Goal: Check status

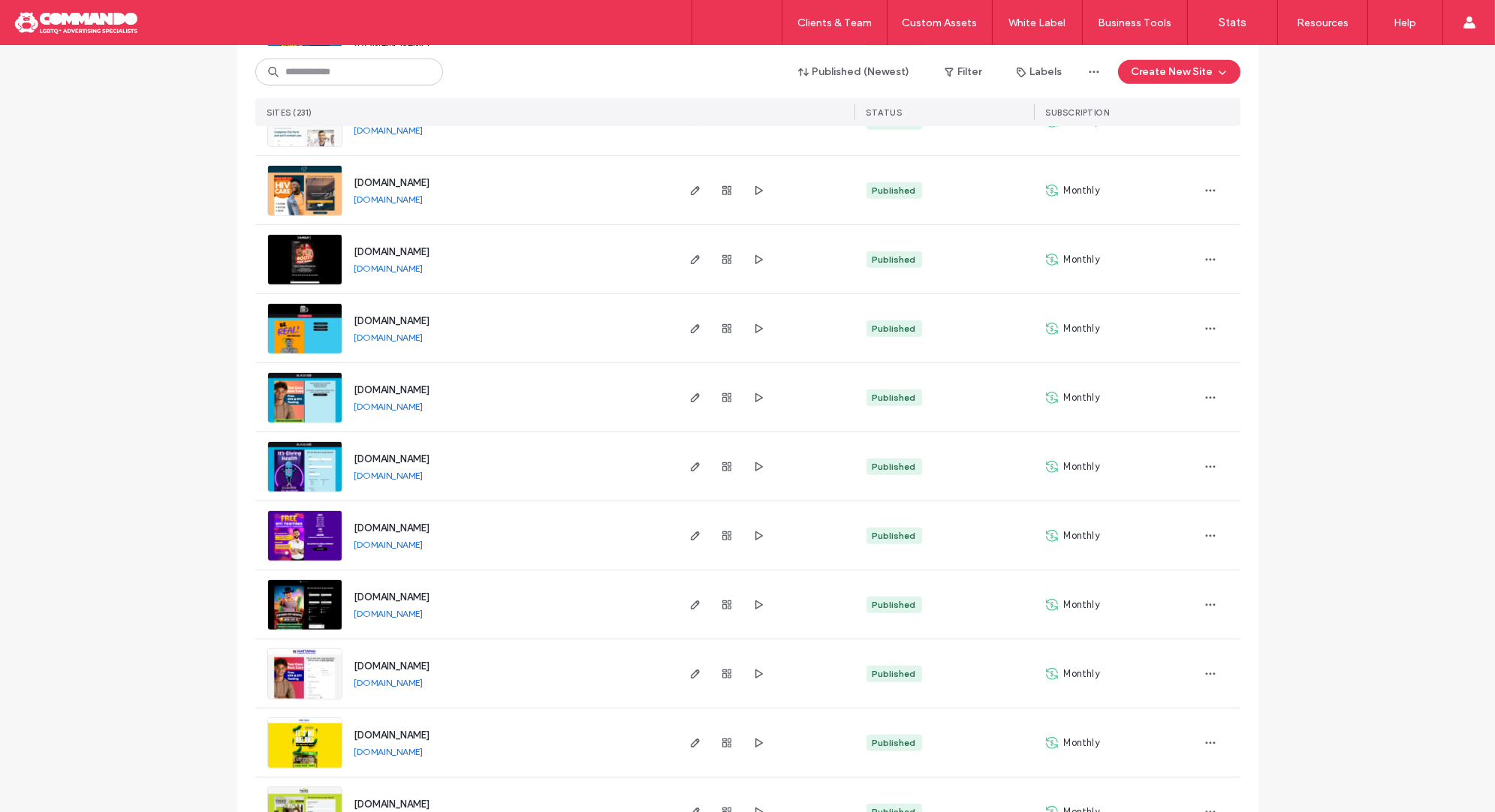
scroll to position [2151, 0]
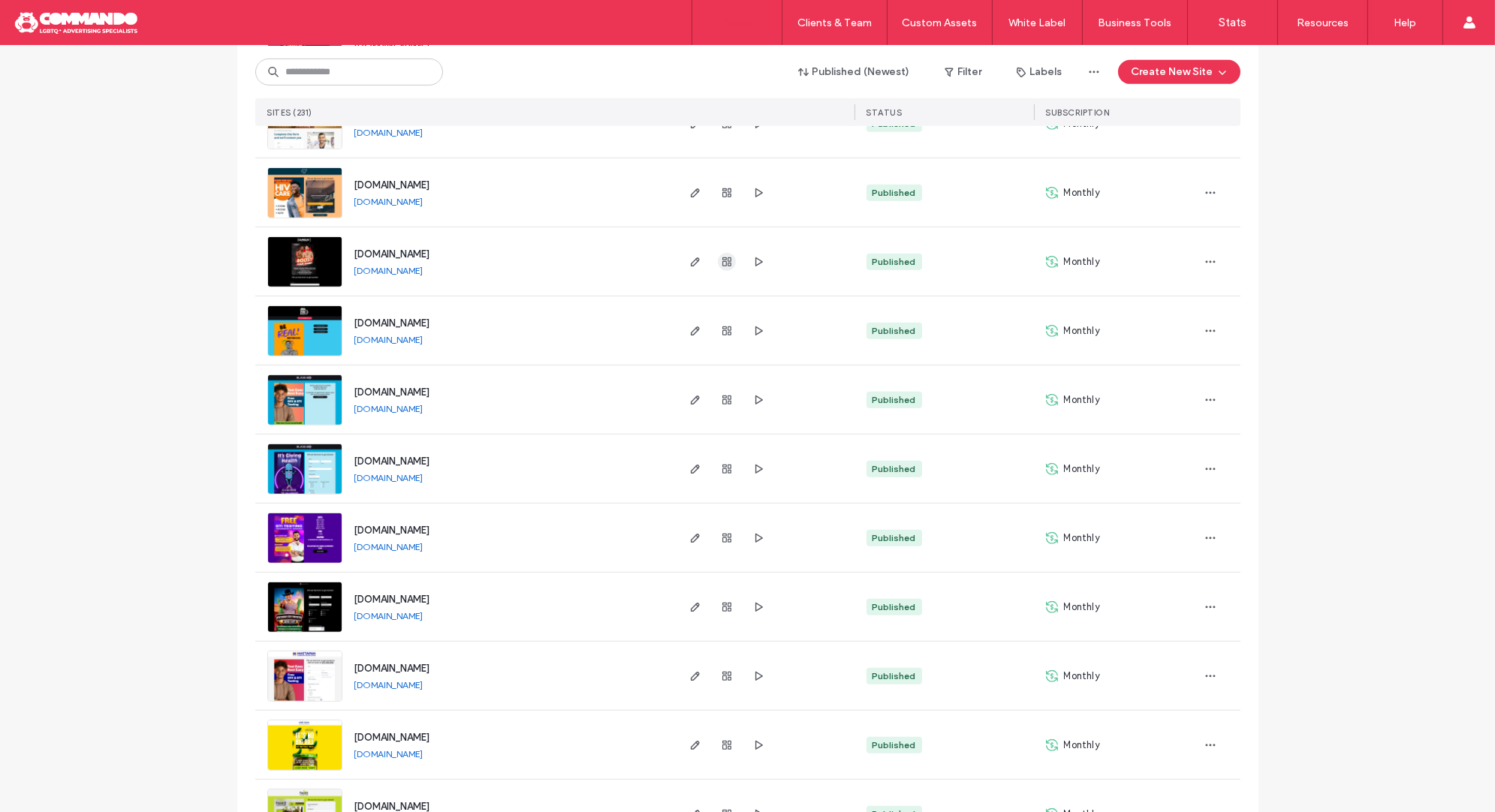
click at [721, 262] on icon "button" at bounding box center [726, 262] width 12 height 12
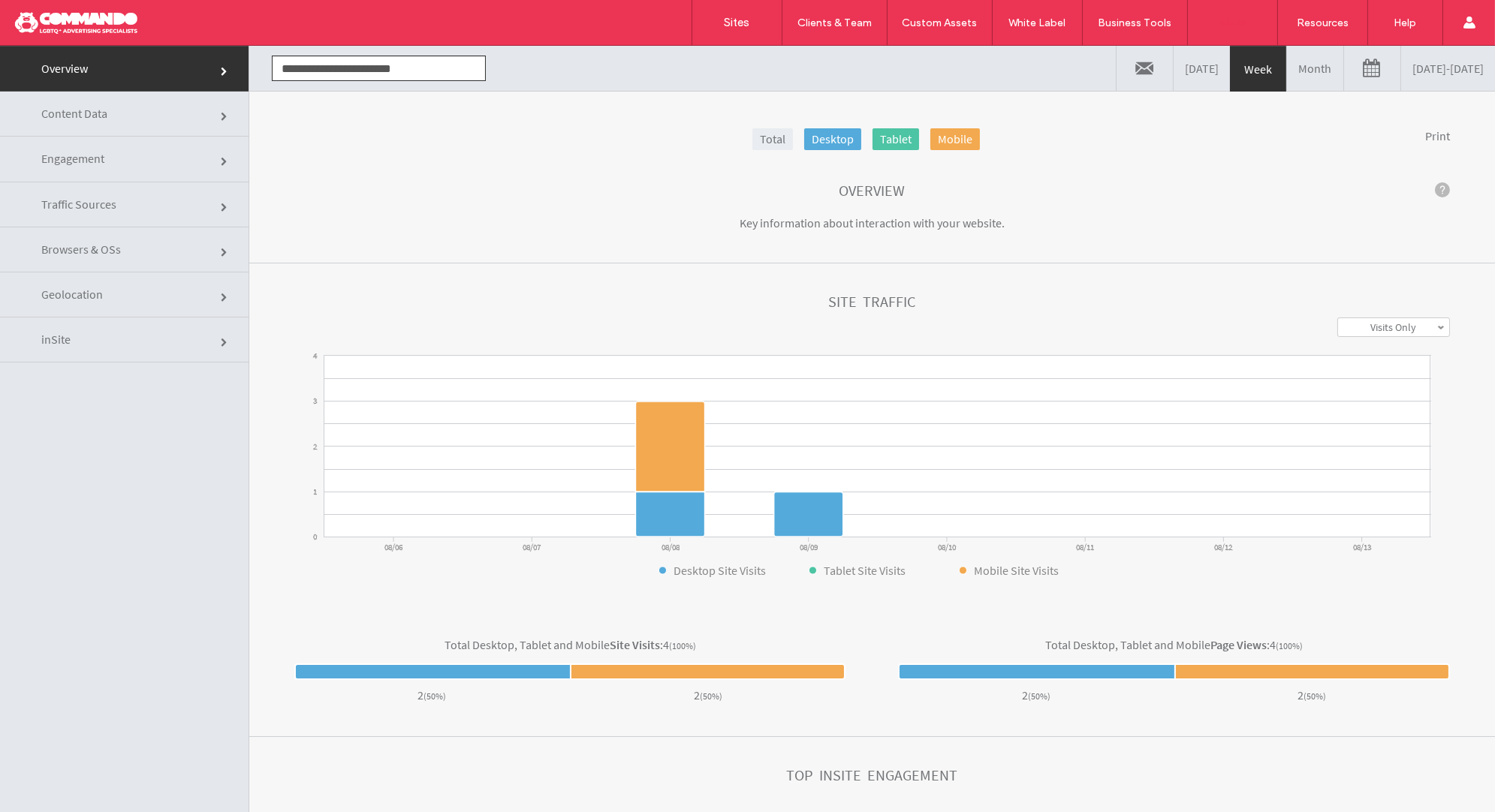
click at [1401, 85] on link "08/06/2025 - 08/13/2025" at bounding box center [1448, 68] width 94 height 45
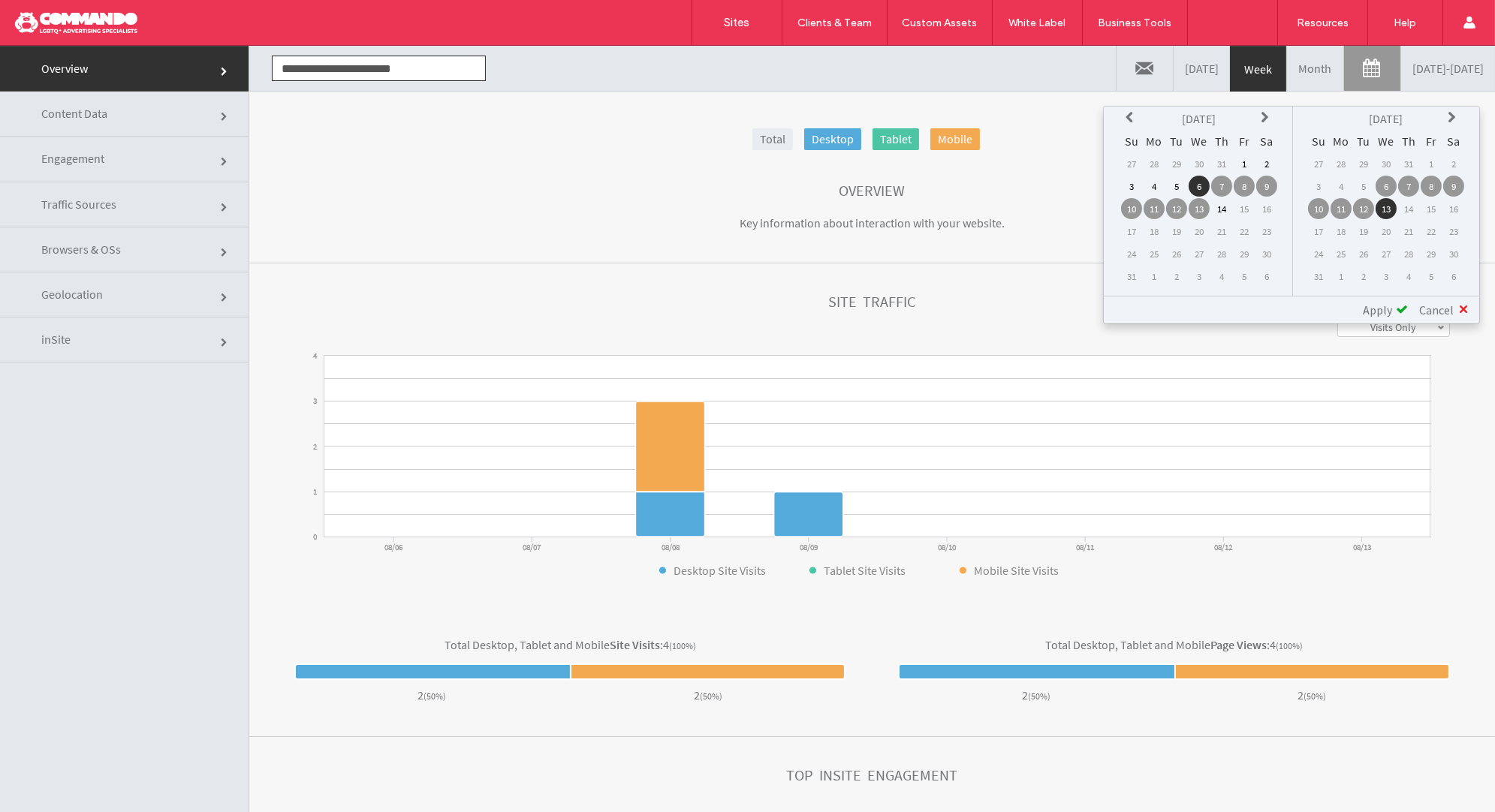
click at [1135, 119] on icon at bounding box center [1131, 117] width 12 height 12
click at [1264, 162] on td "1" at bounding box center [1266, 163] width 21 height 21
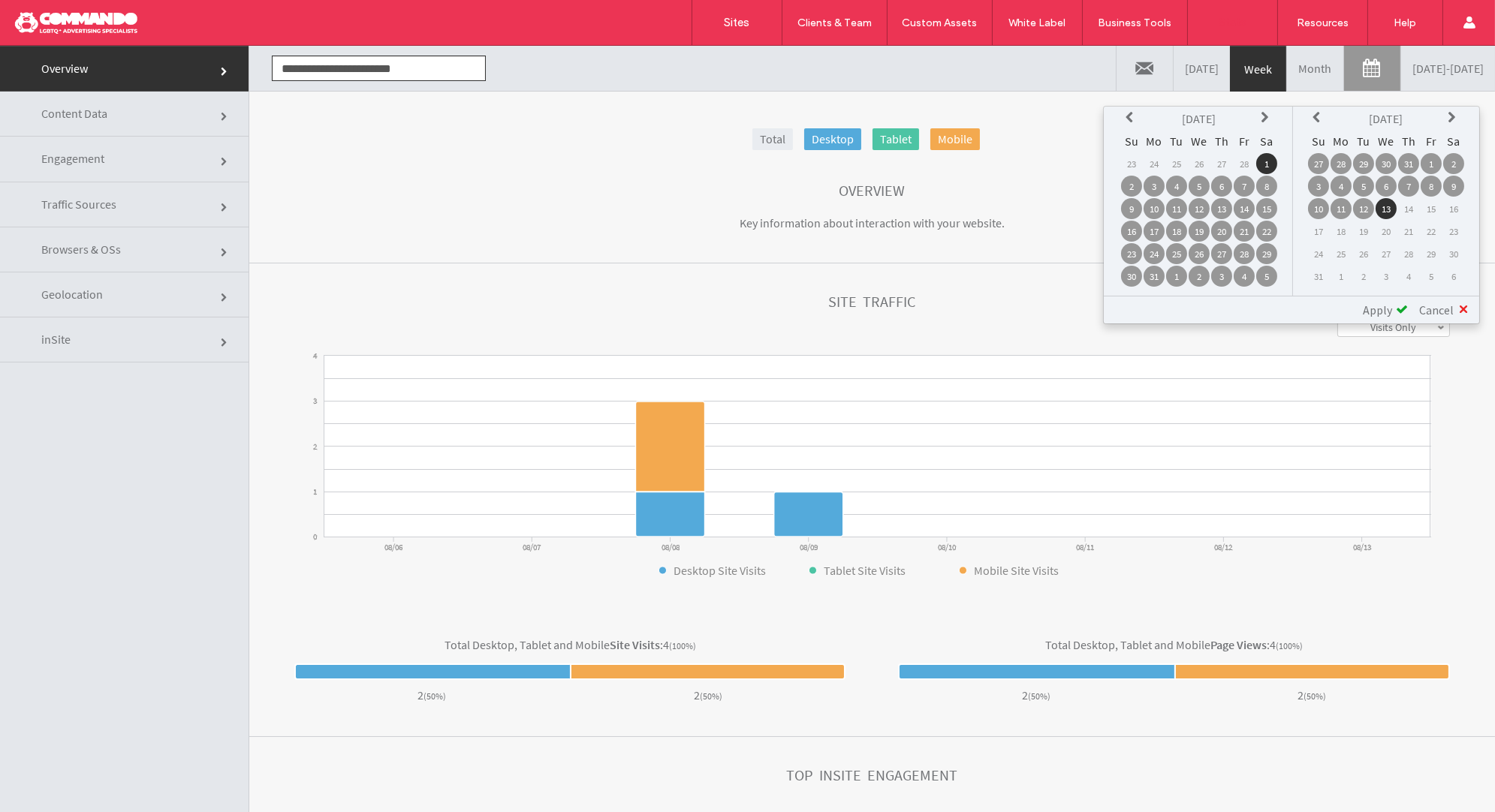
click at [1400, 308] on span at bounding box center [1402, 309] width 12 height 12
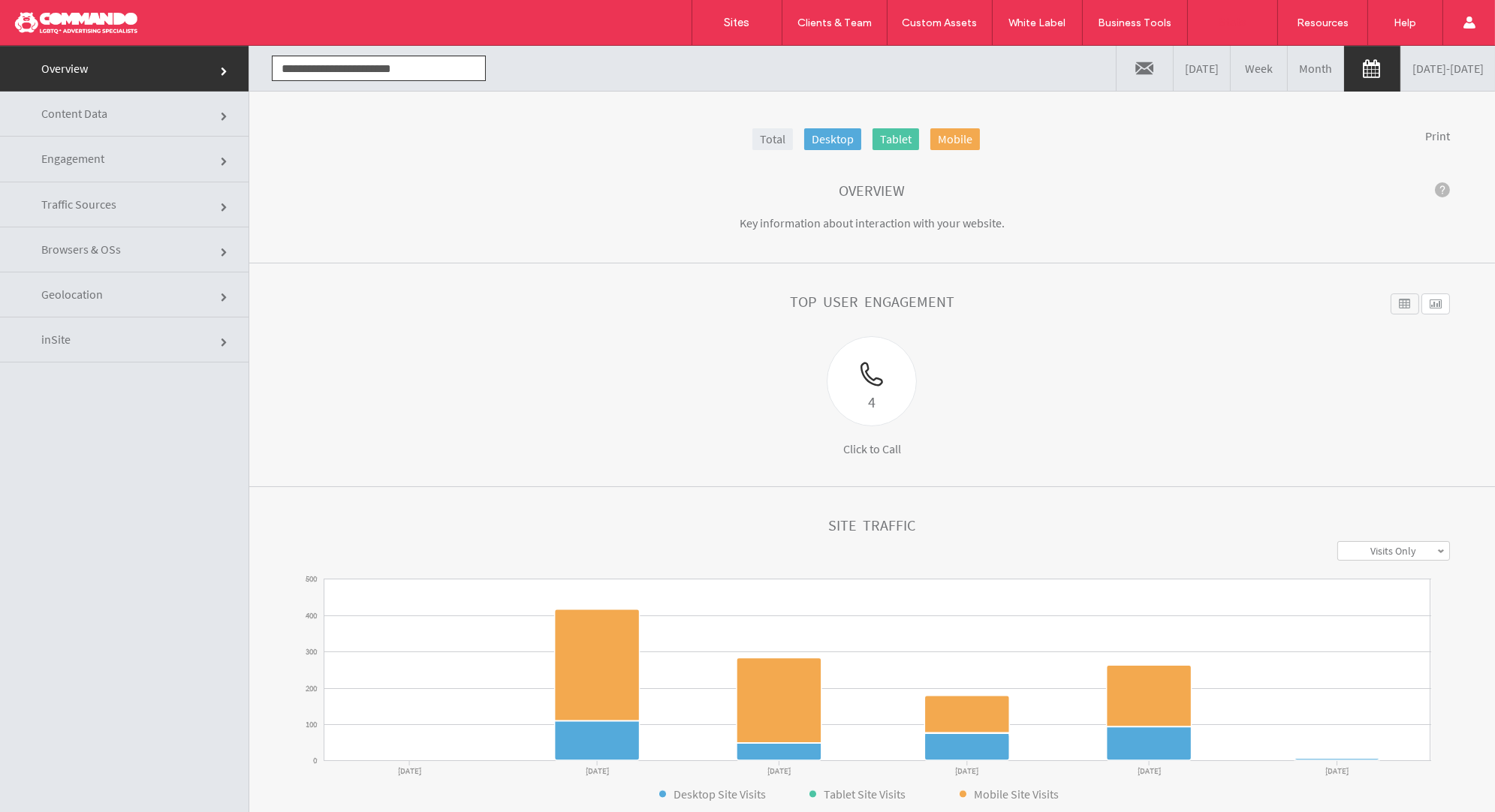
click at [59, 29] on div at bounding box center [97, 22] width 170 height 24
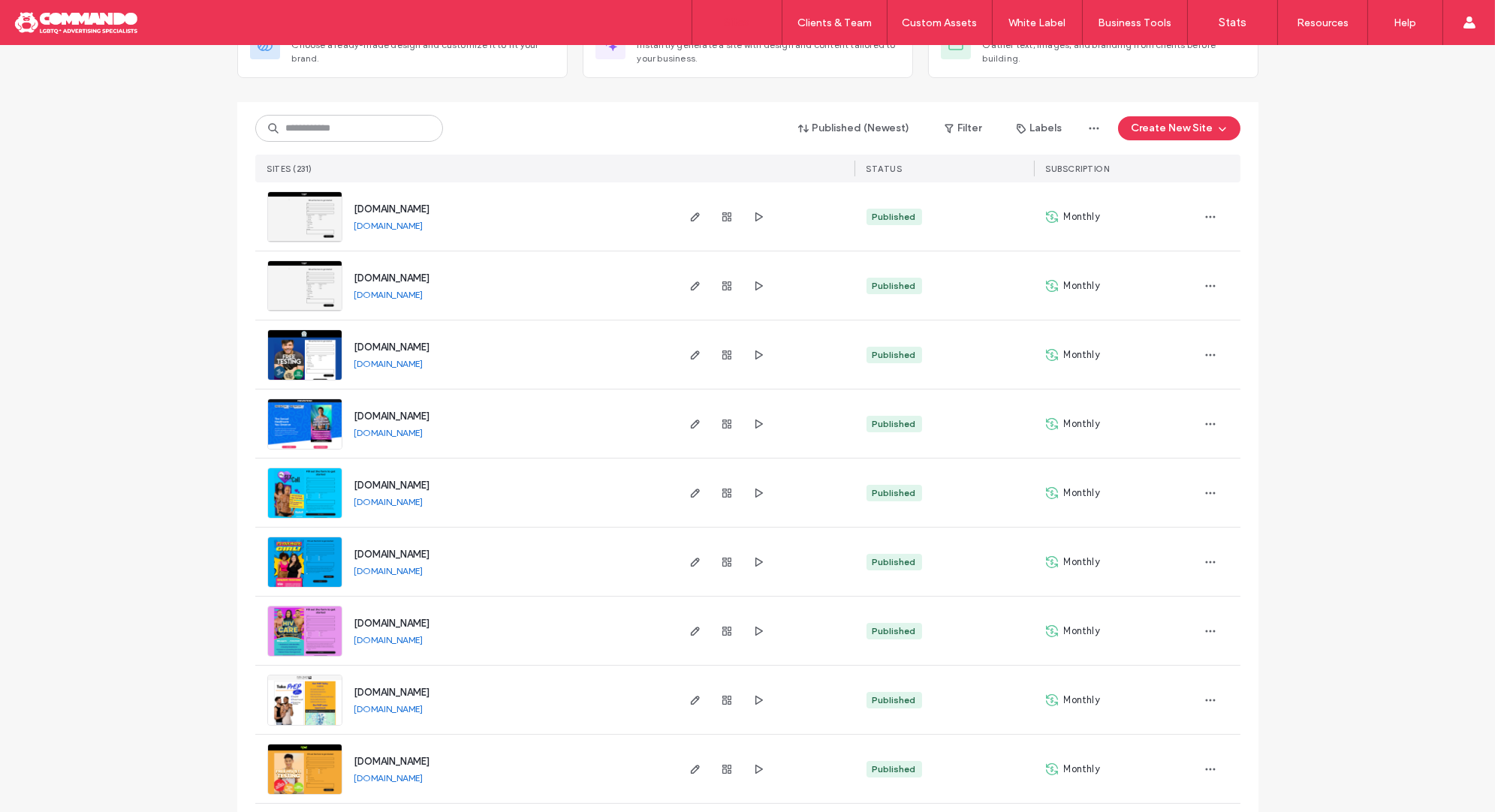
scroll to position [129, 0]
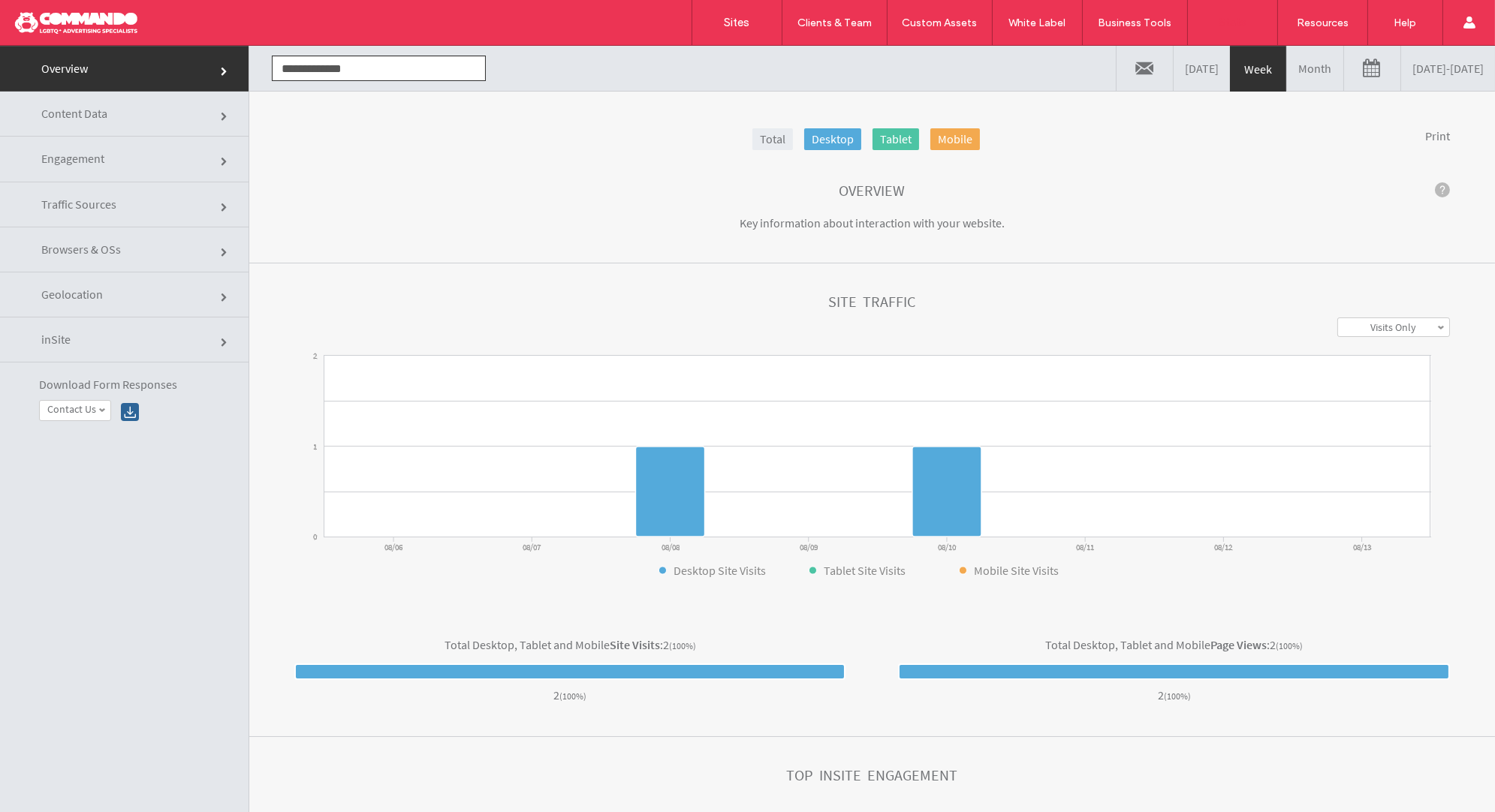
click at [1452, 79] on link "08/06/2025 - 08/13/2025" at bounding box center [1448, 68] width 94 height 45
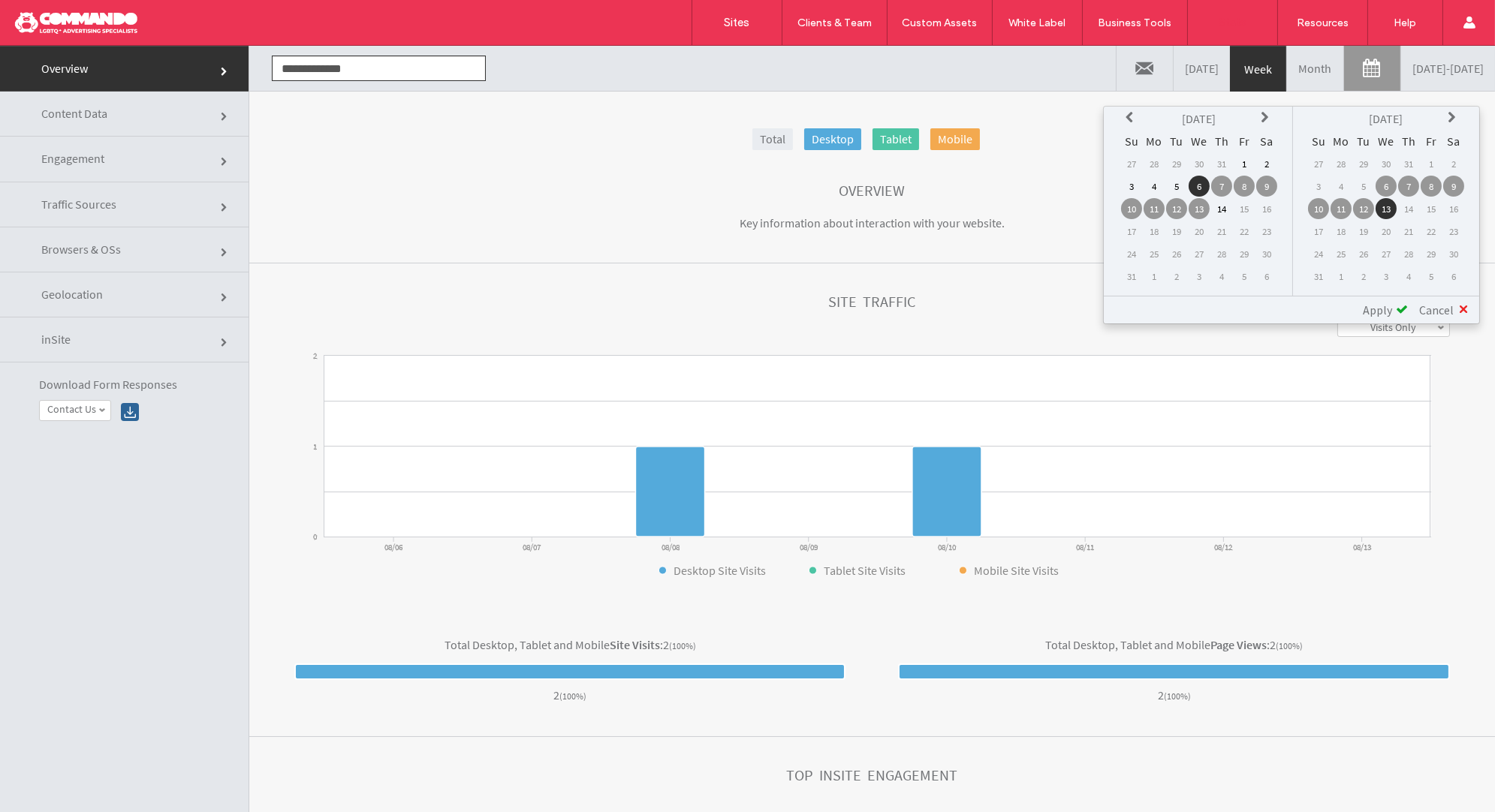
click at [1130, 118] on icon at bounding box center [1131, 117] width 12 height 12
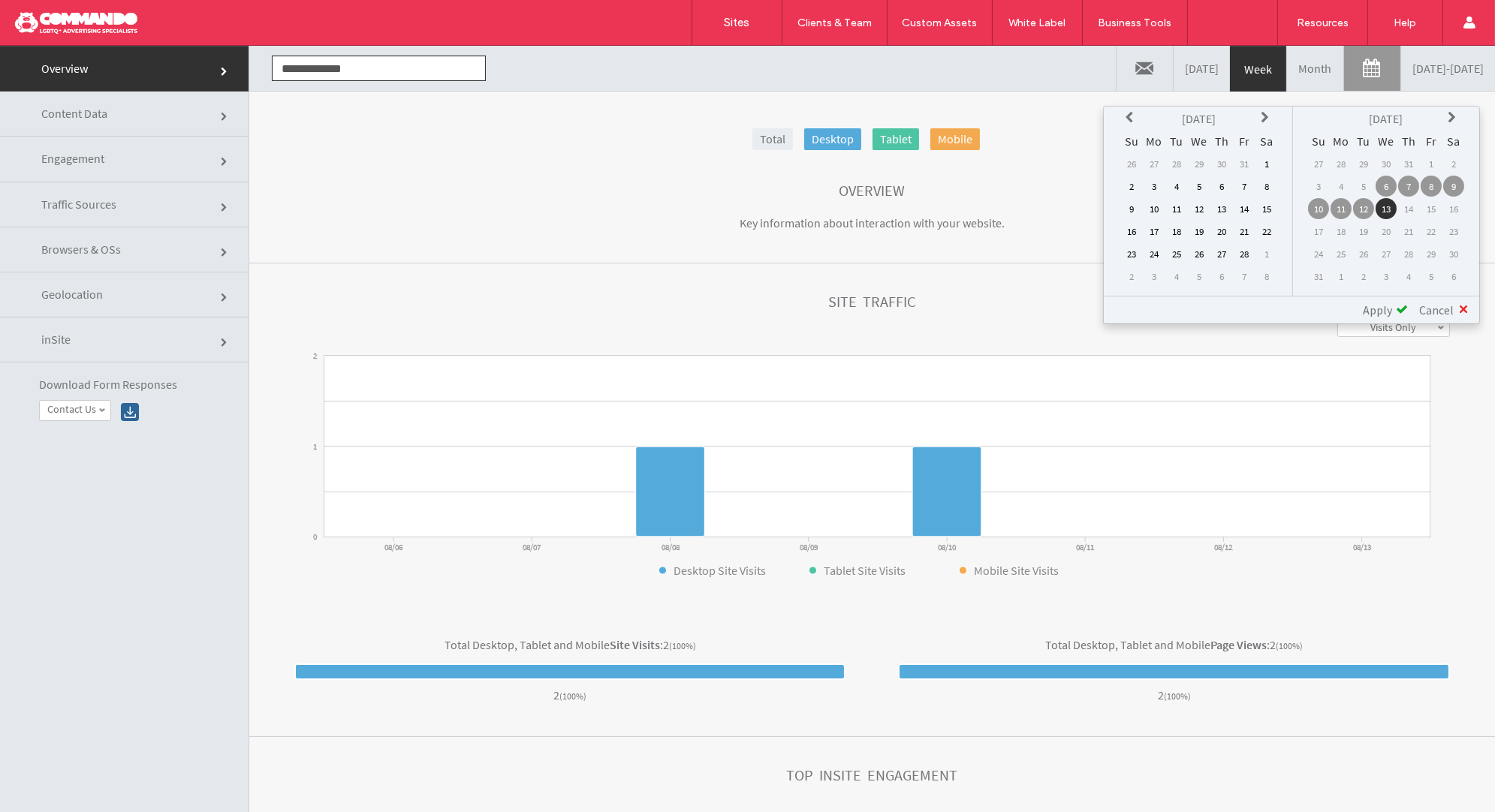
click at [1267, 157] on td "1" at bounding box center [1266, 163] width 21 height 21
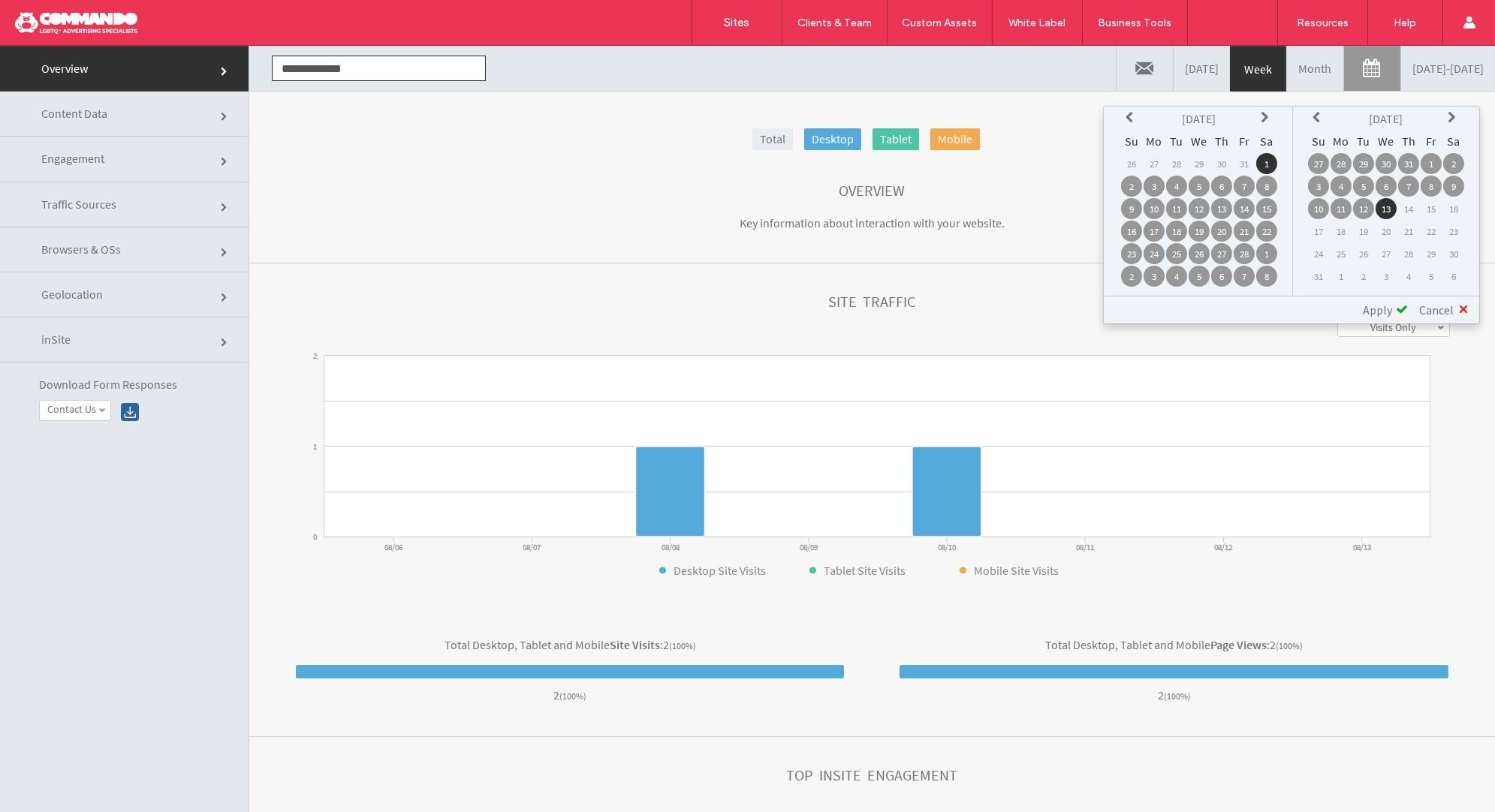
click at [1397, 309] on span at bounding box center [1402, 309] width 12 height 12
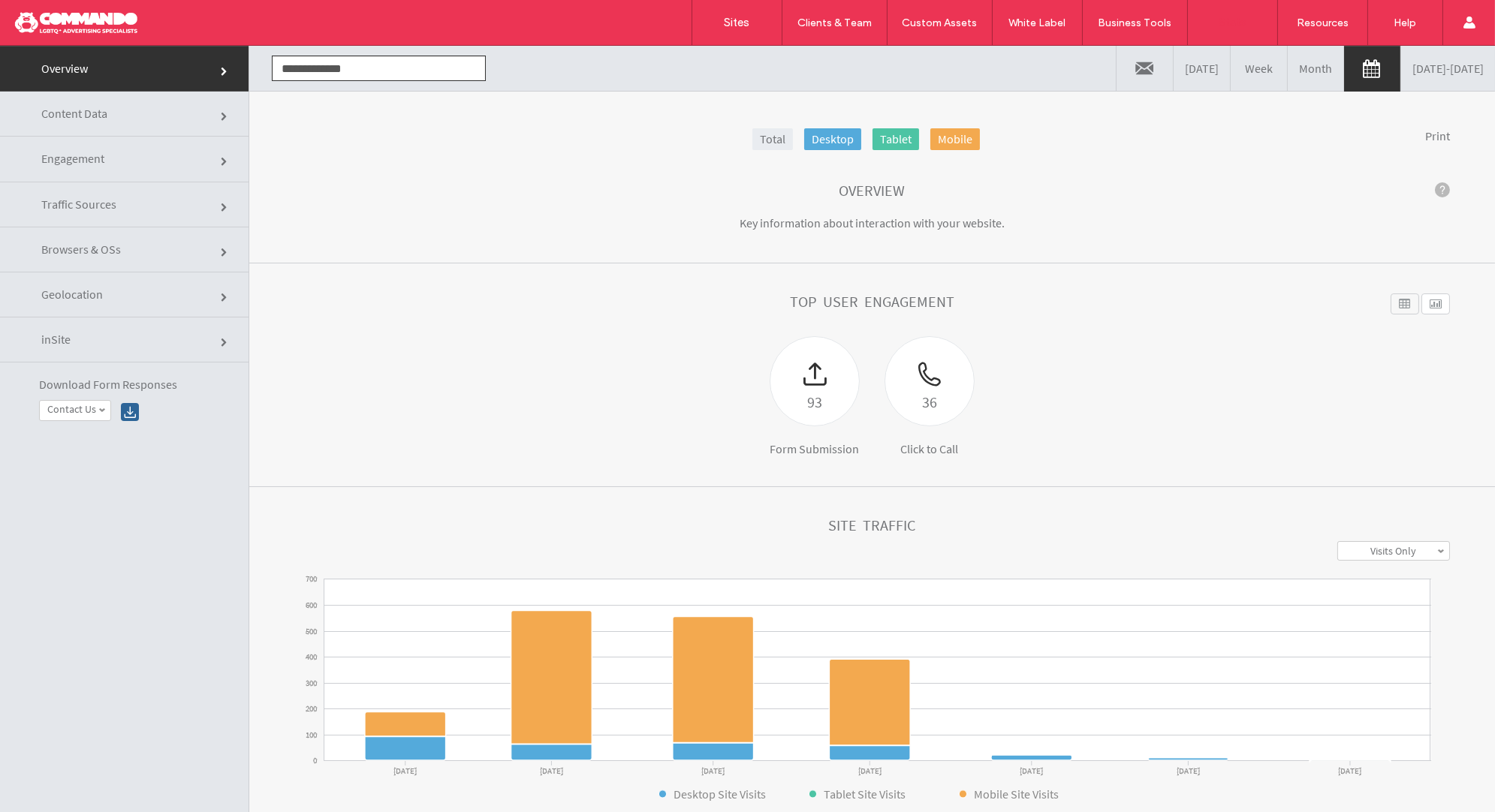
click div
click at [78, 31] on div at bounding box center [97, 22] width 170 height 24
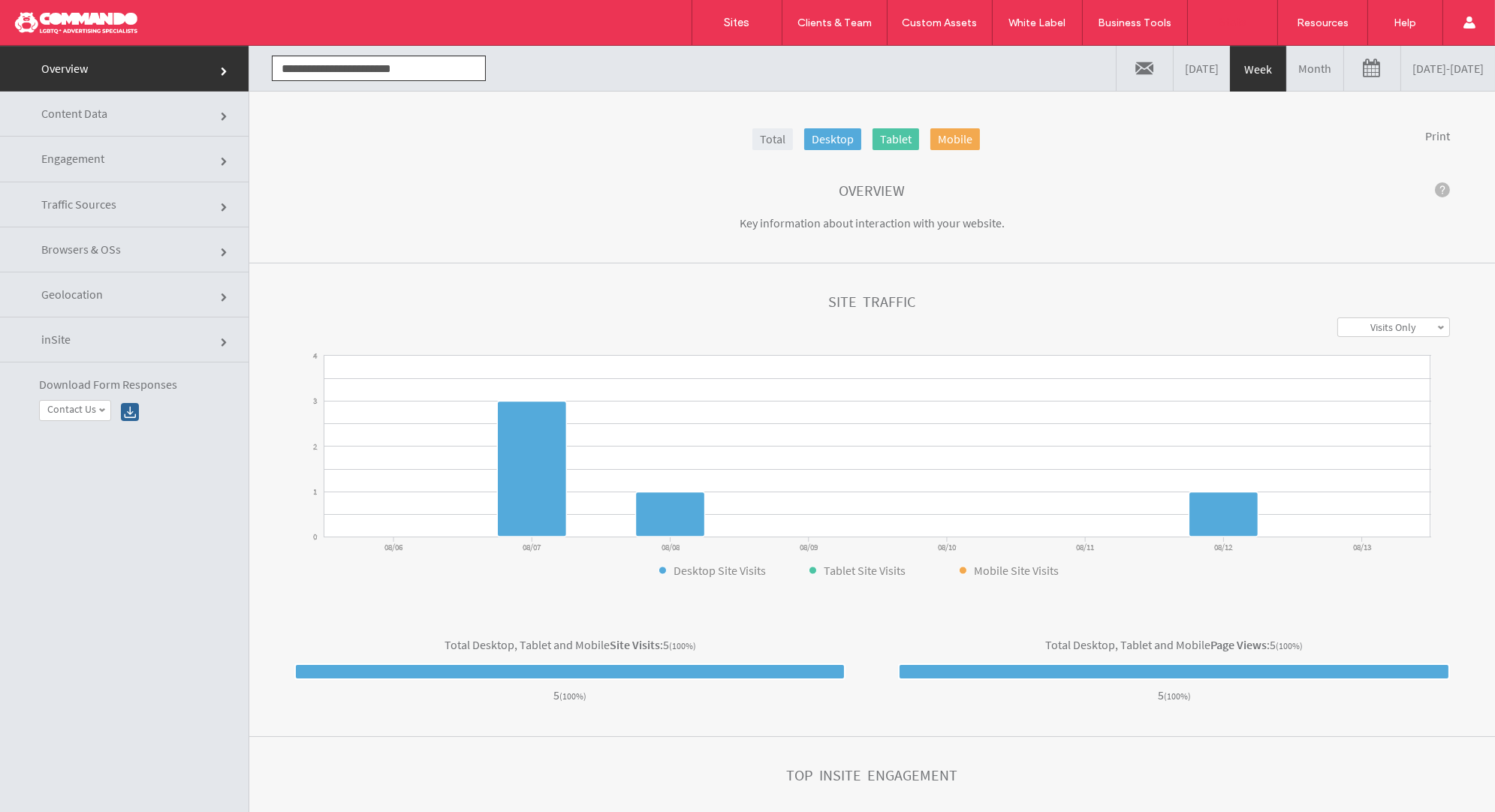
click at [1412, 78] on link "08/06/2025 - 08/13/2025" at bounding box center [1448, 68] width 94 height 45
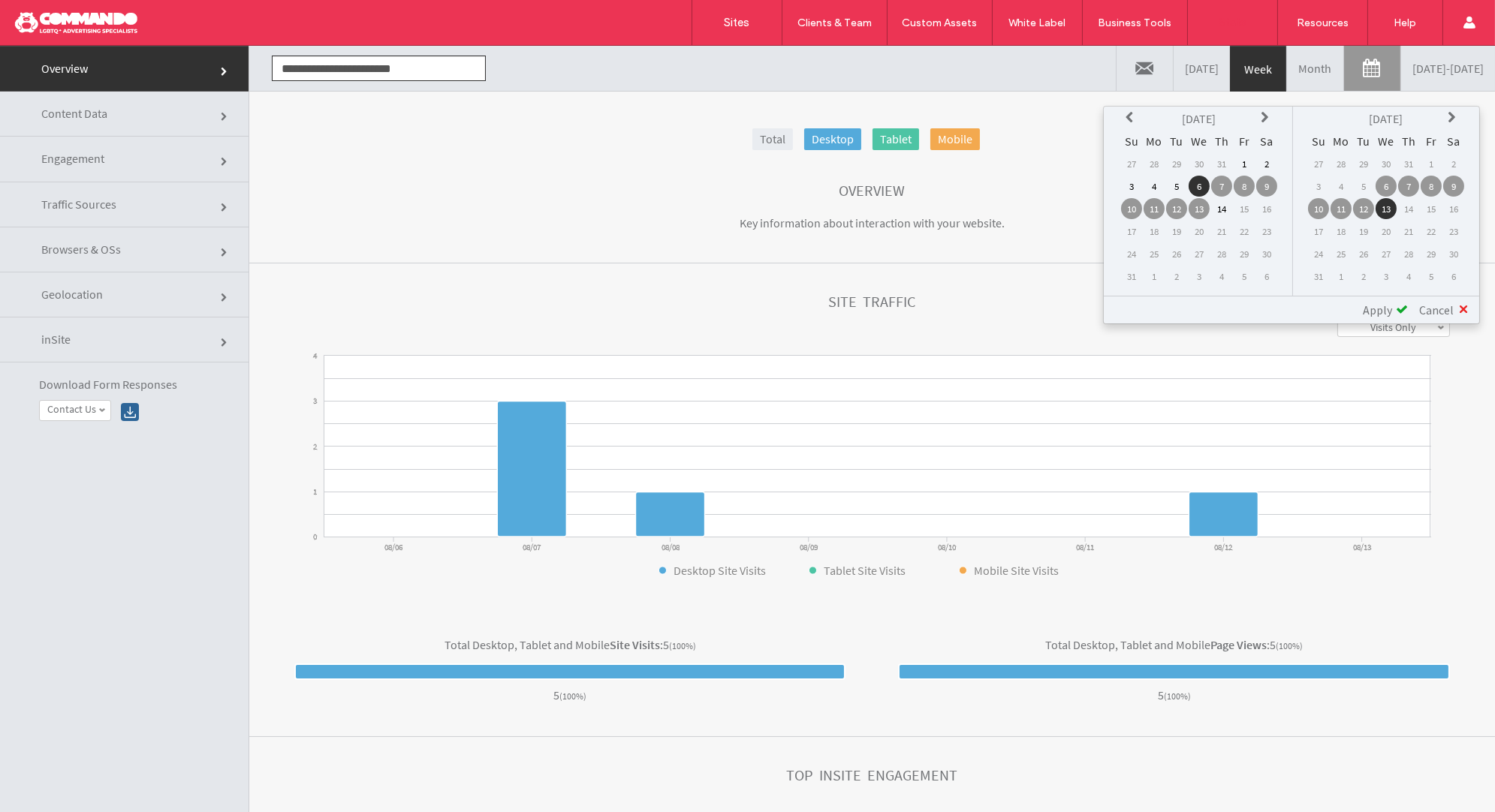
click at [1137, 112] on icon at bounding box center [1131, 117] width 12 height 12
click at [1266, 168] on td "1" at bounding box center [1266, 163] width 21 height 21
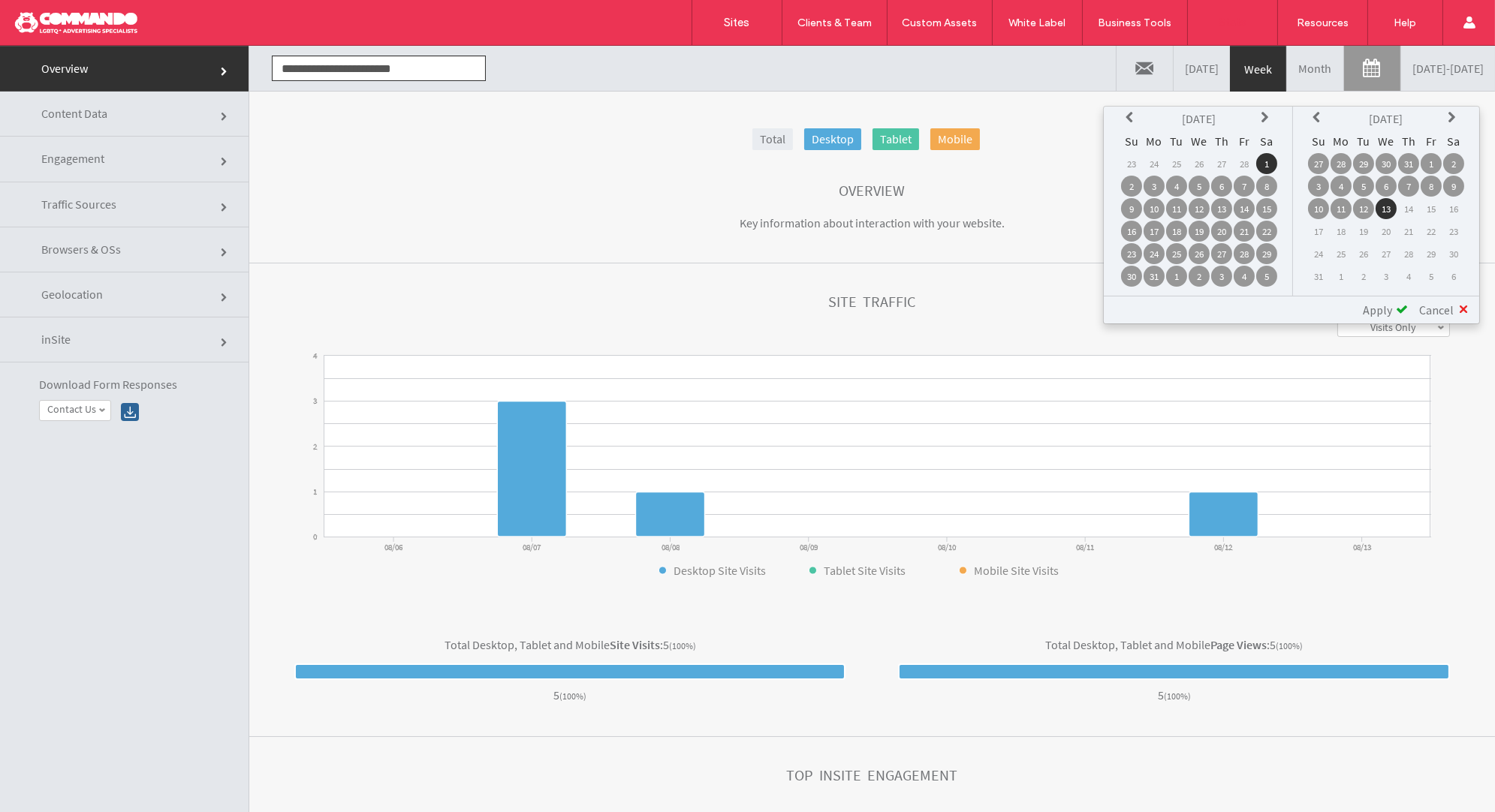
click at [1397, 305] on span at bounding box center [1402, 309] width 12 height 12
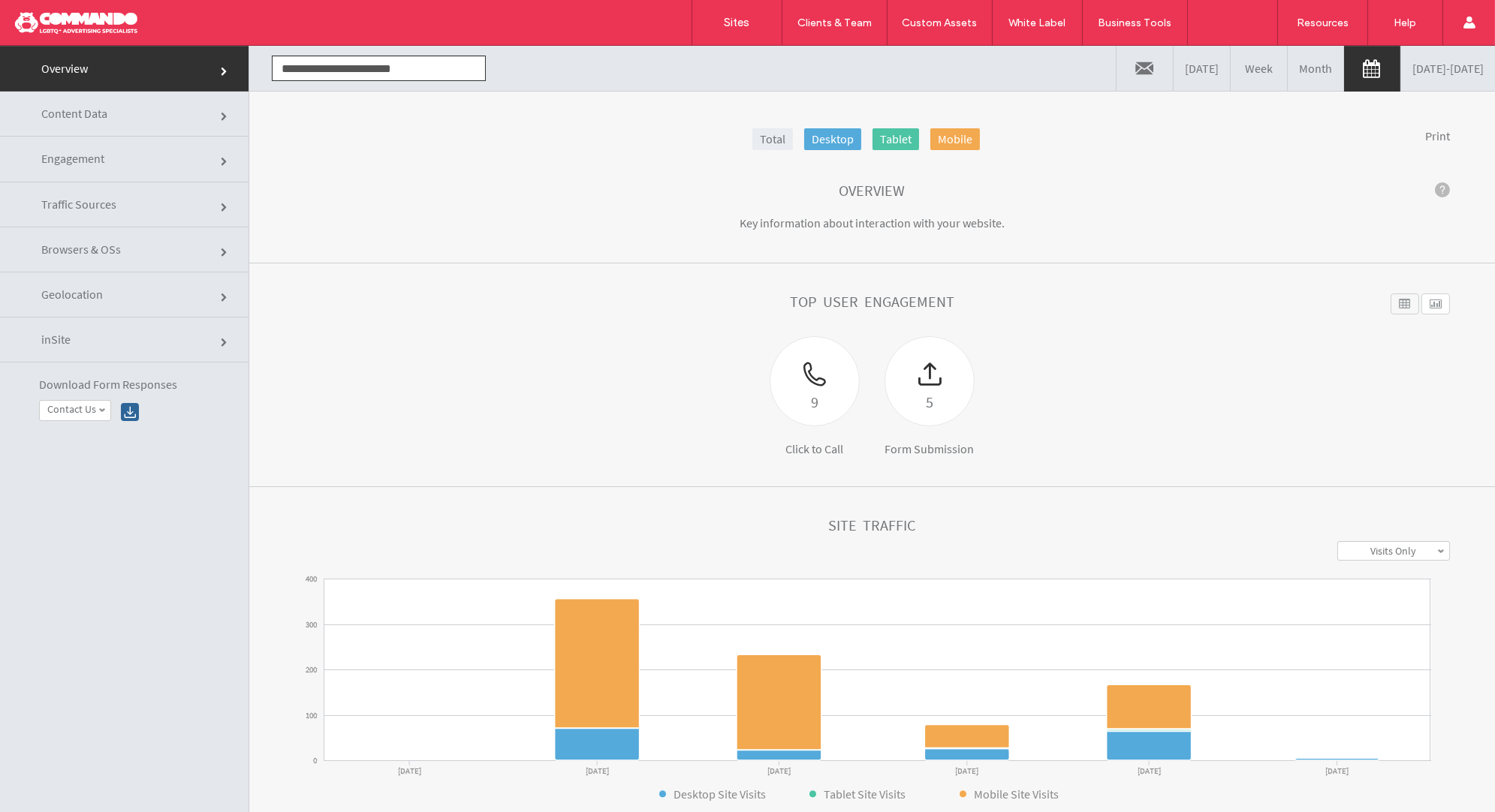
click div
click at [97, 31] on div at bounding box center [97, 22] width 170 height 24
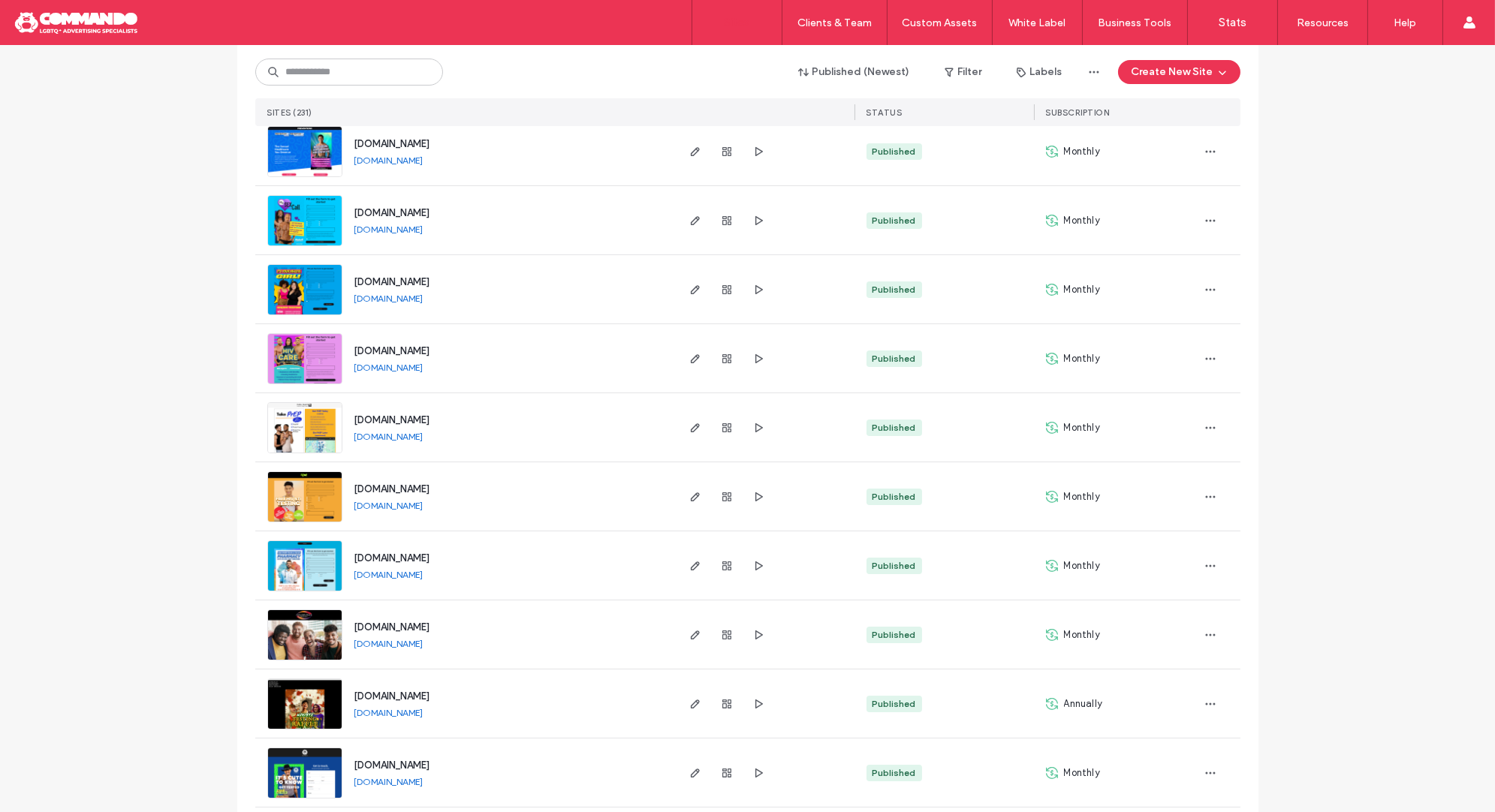
scroll to position [439, 0]
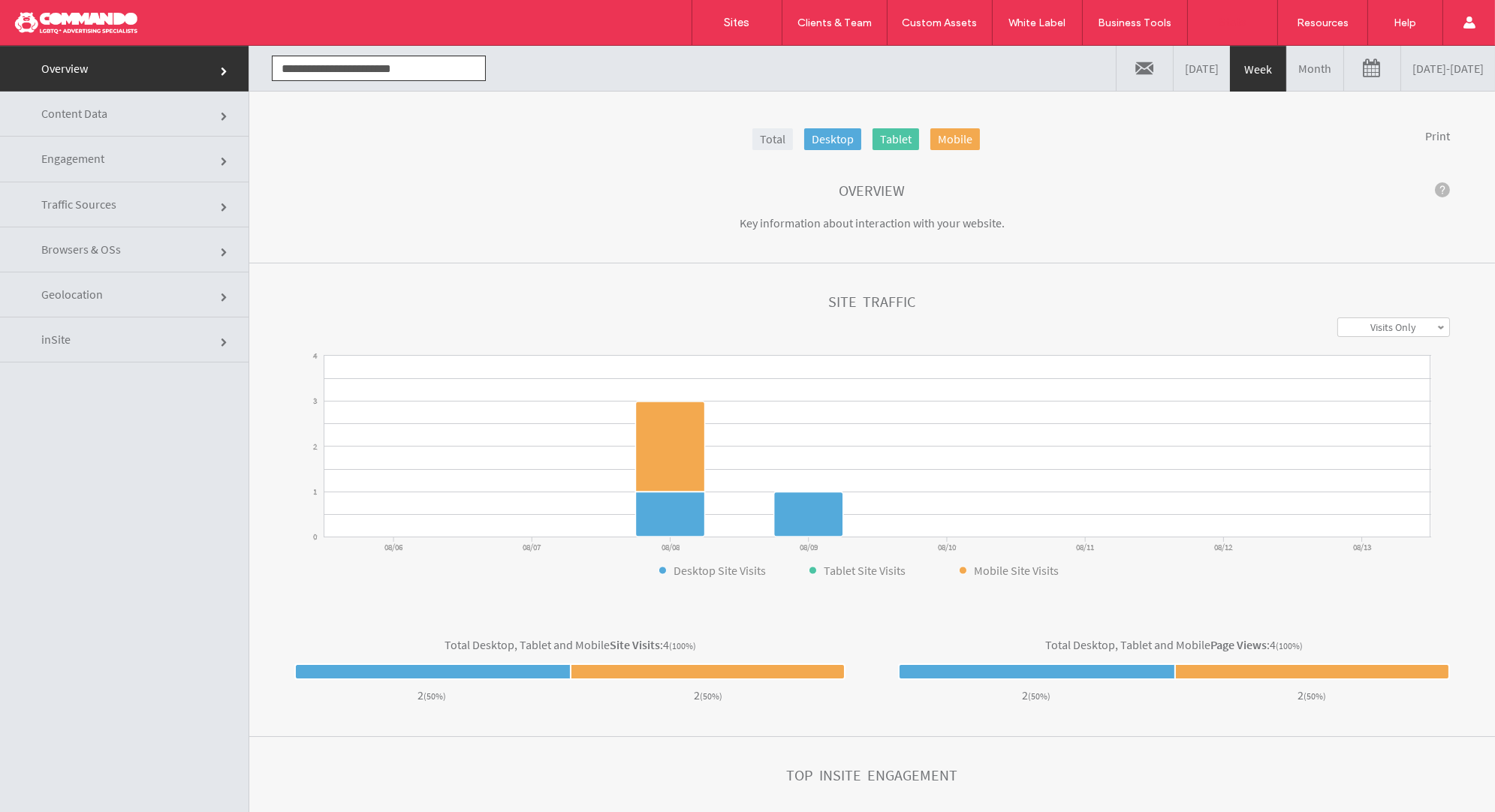
click at [1401, 70] on link "08/06/2025 - 08/13/2025" at bounding box center [1448, 68] width 94 height 45
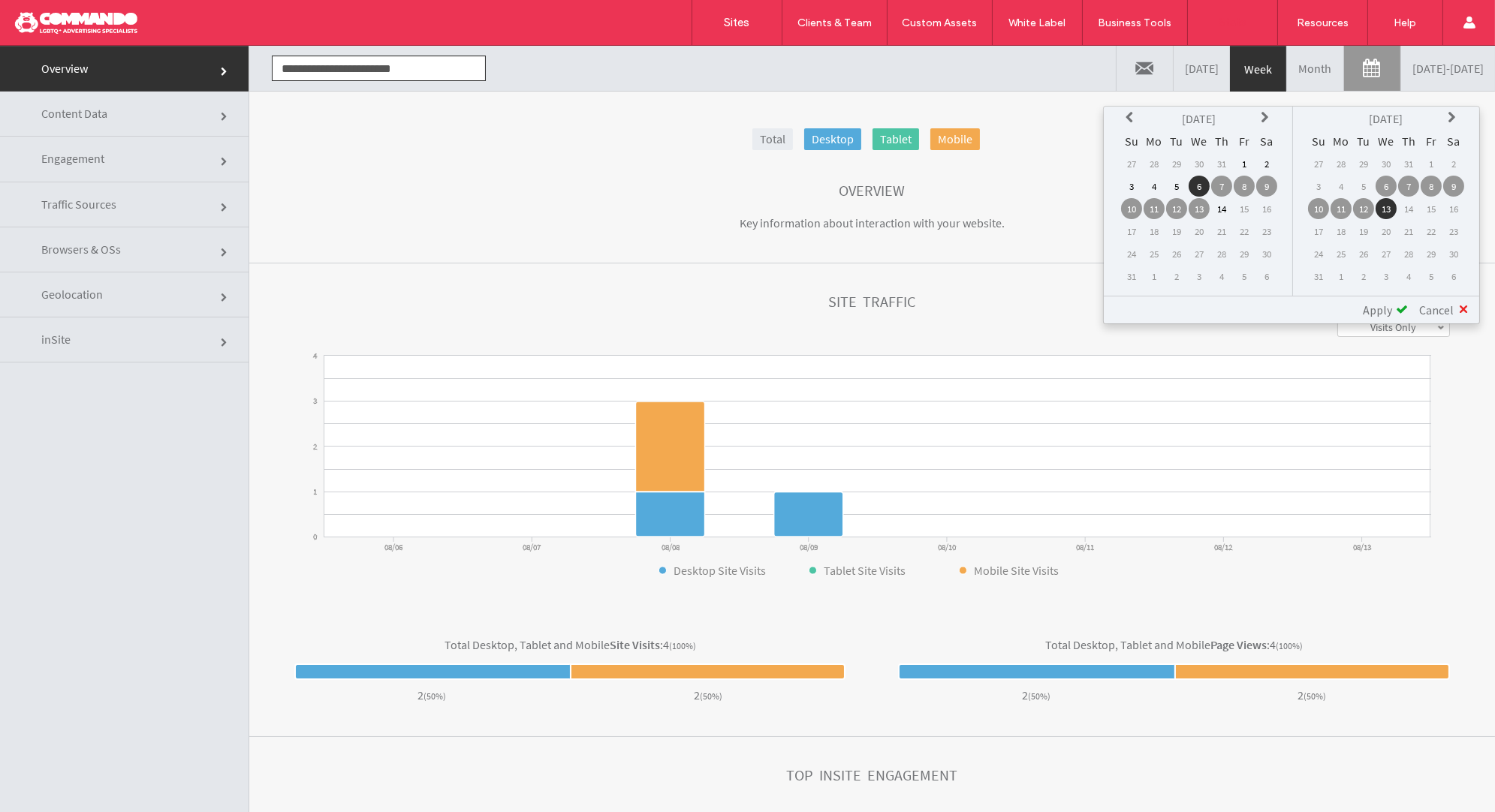
click at [1136, 116] on icon at bounding box center [1131, 117] width 12 height 12
click at [1266, 161] on td "1" at bounding box center [1266, 163] width 21 height 21
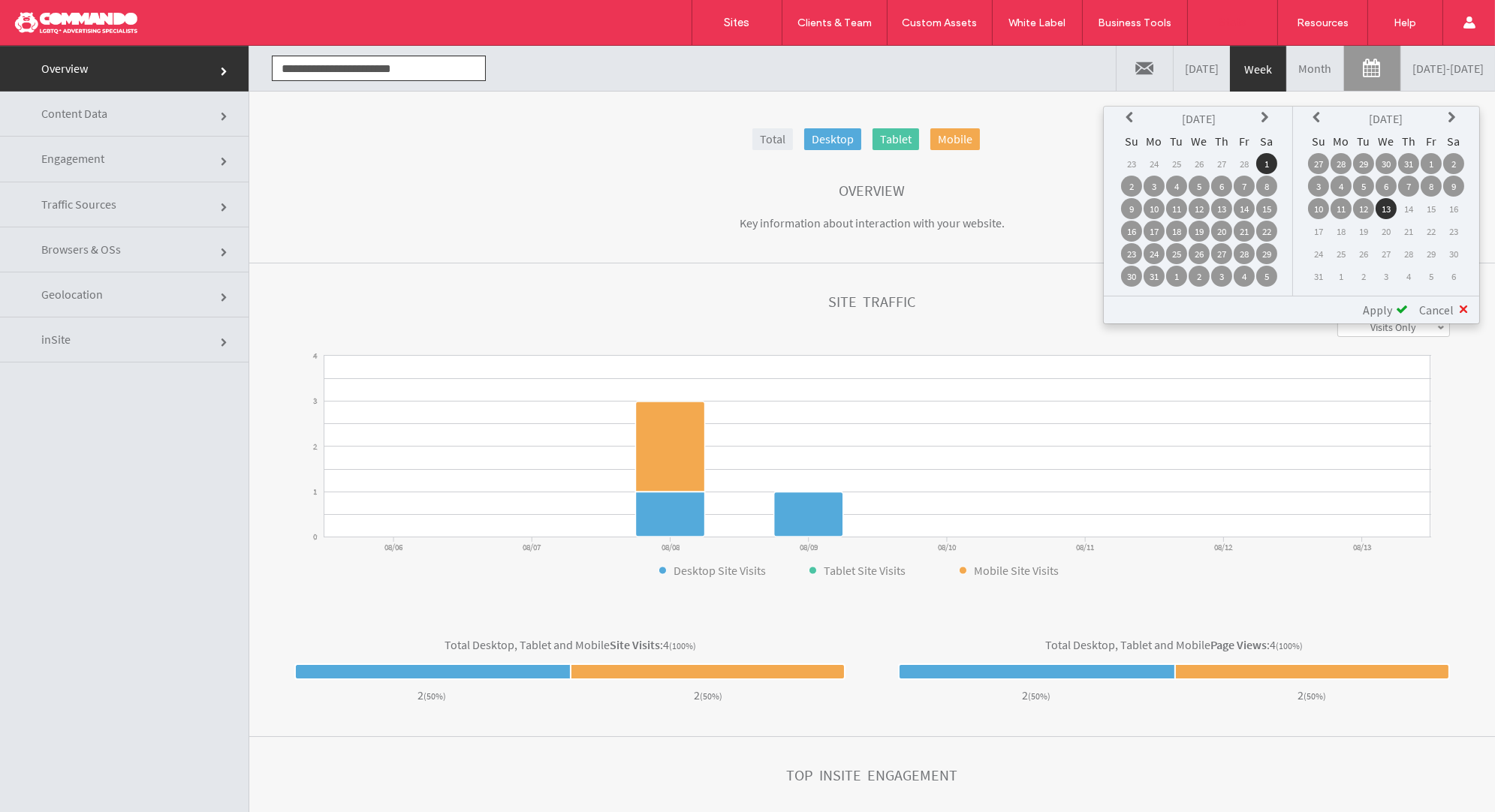
click at [1396, 306] on div "Apply" at bounding box center [1379, 309] width 56 height 15
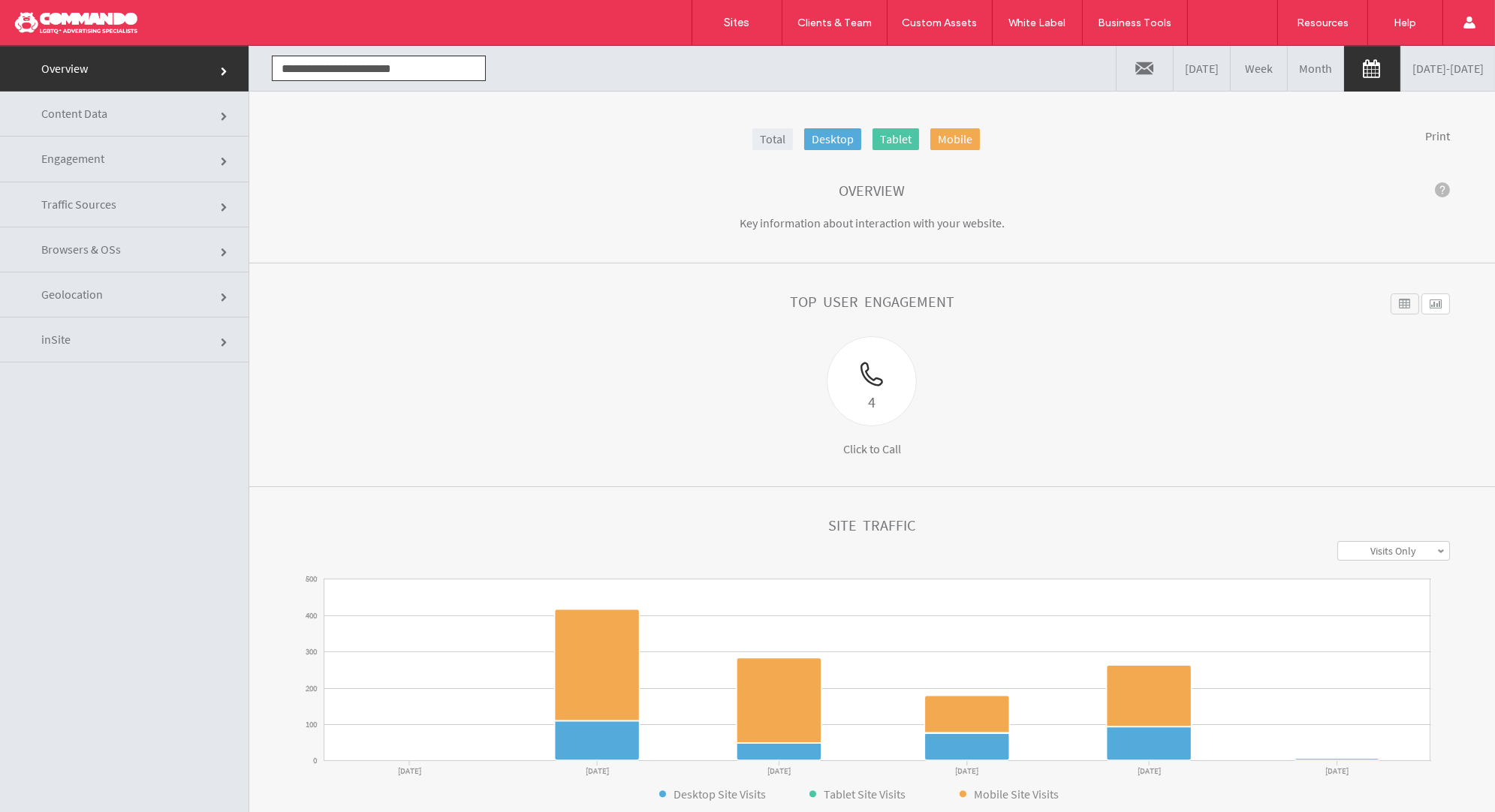
click at [50, 29] on div at bounding box center [97, 22] width 170 height 24
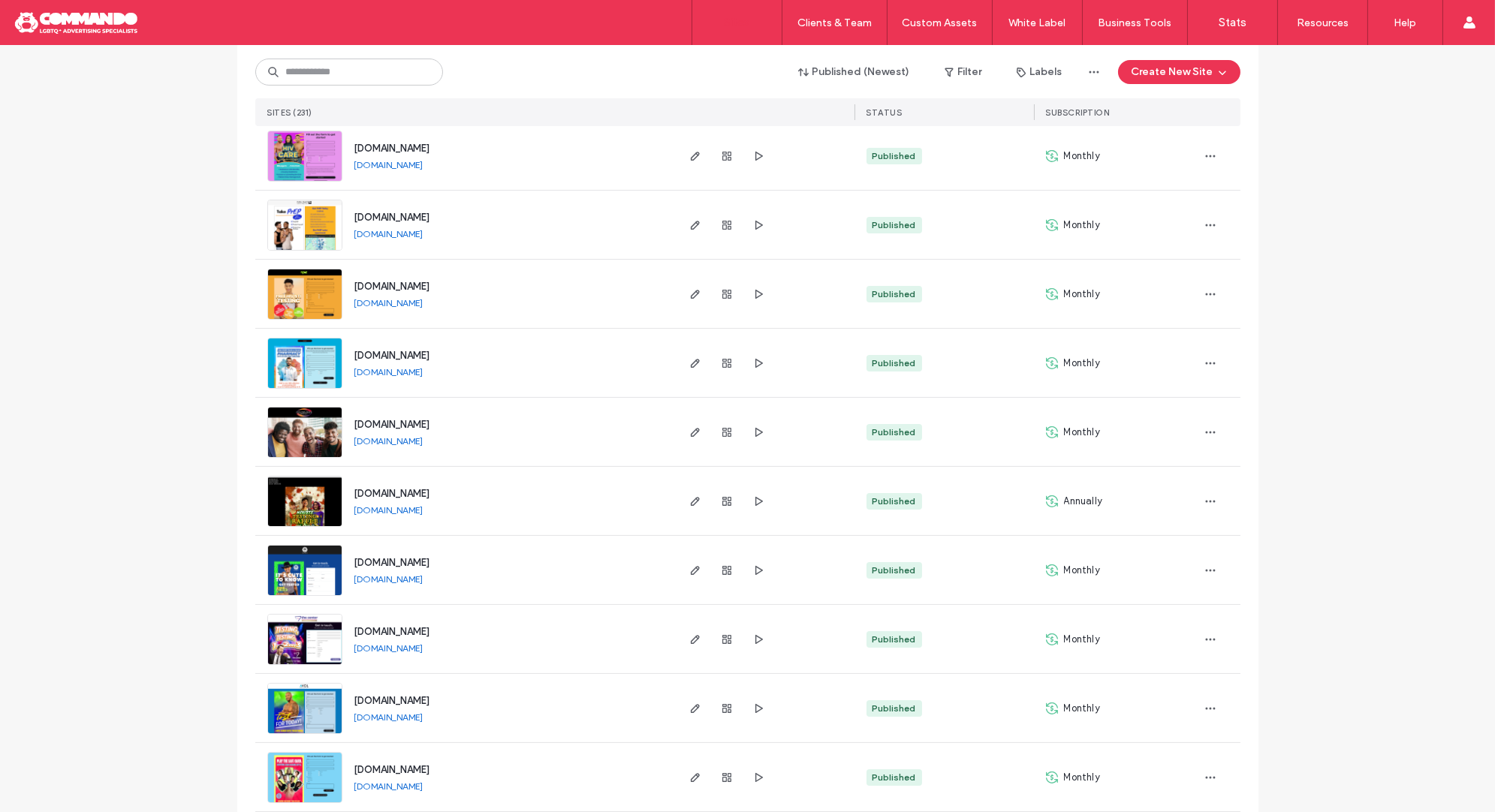
scroll to position [890, 0]
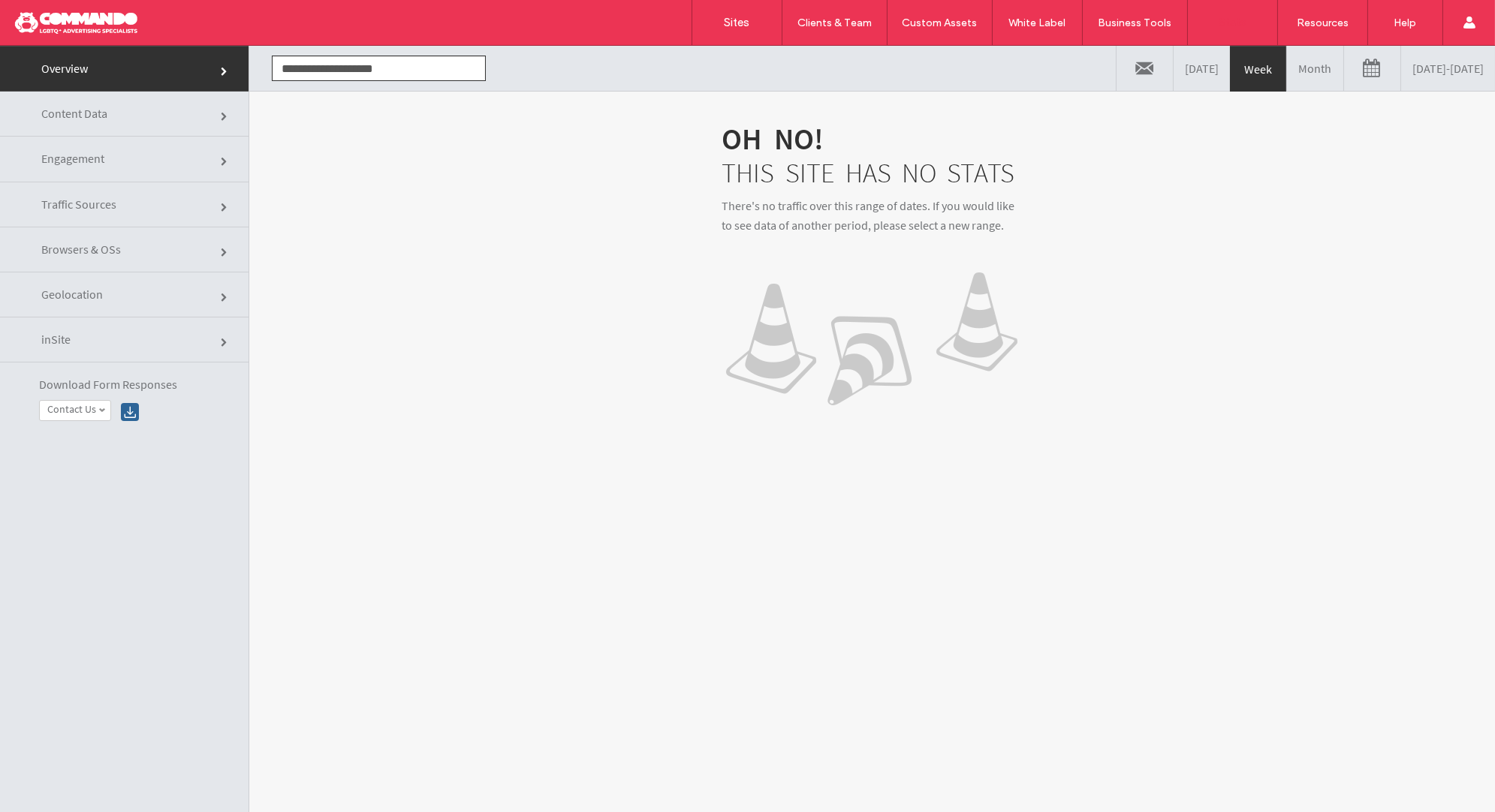
click at [1401, 89] on link "08/06/2025 - 08/13/2025" at bounding box center [1448, 68] width 94 height 45
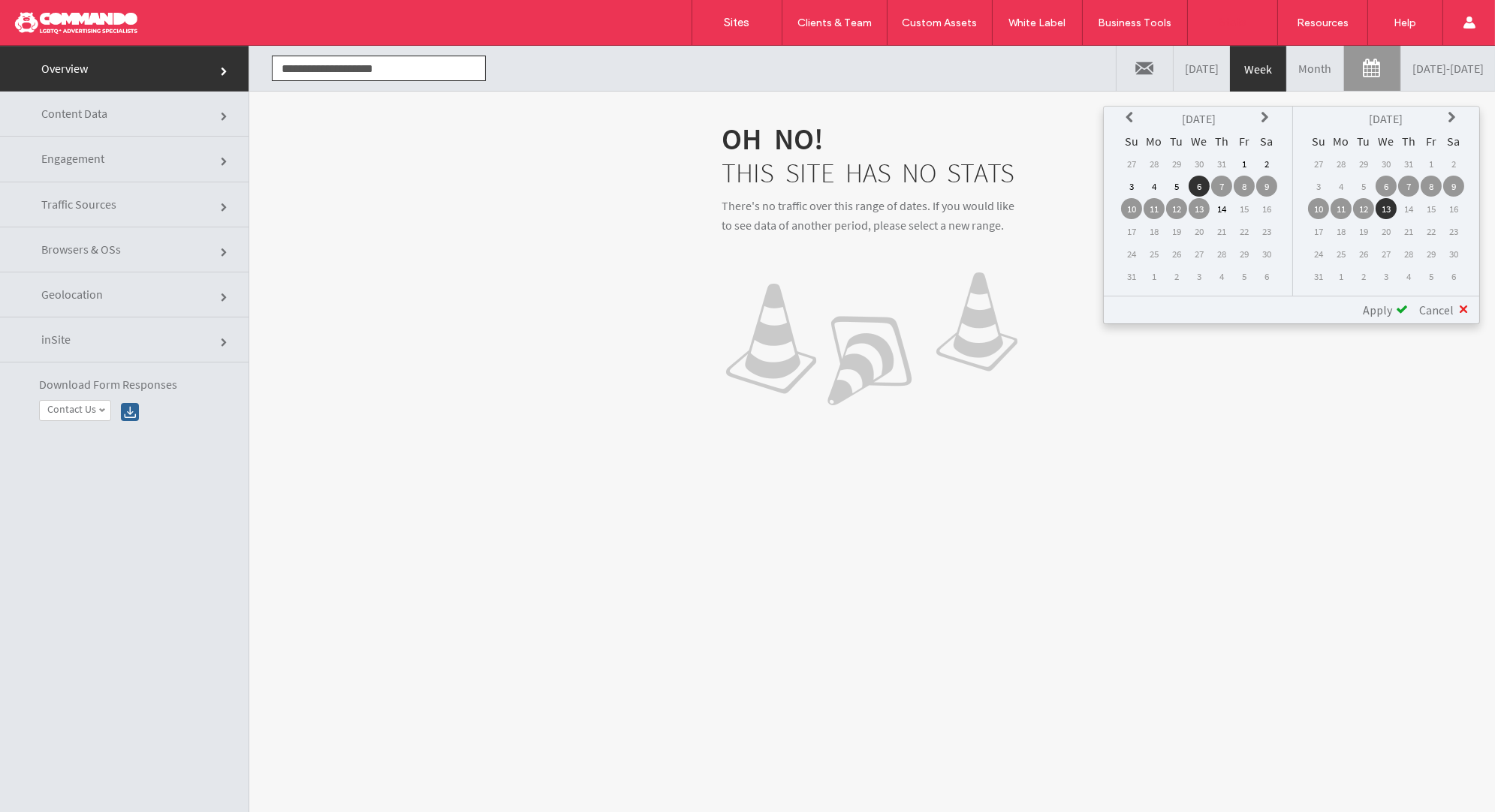
click at [1135, 121] on icon at bounding box center [1131, 117] width 12 height 12
click at [1265, 167] on td "1" at bounding box center [1266, 163] width 21 height 21
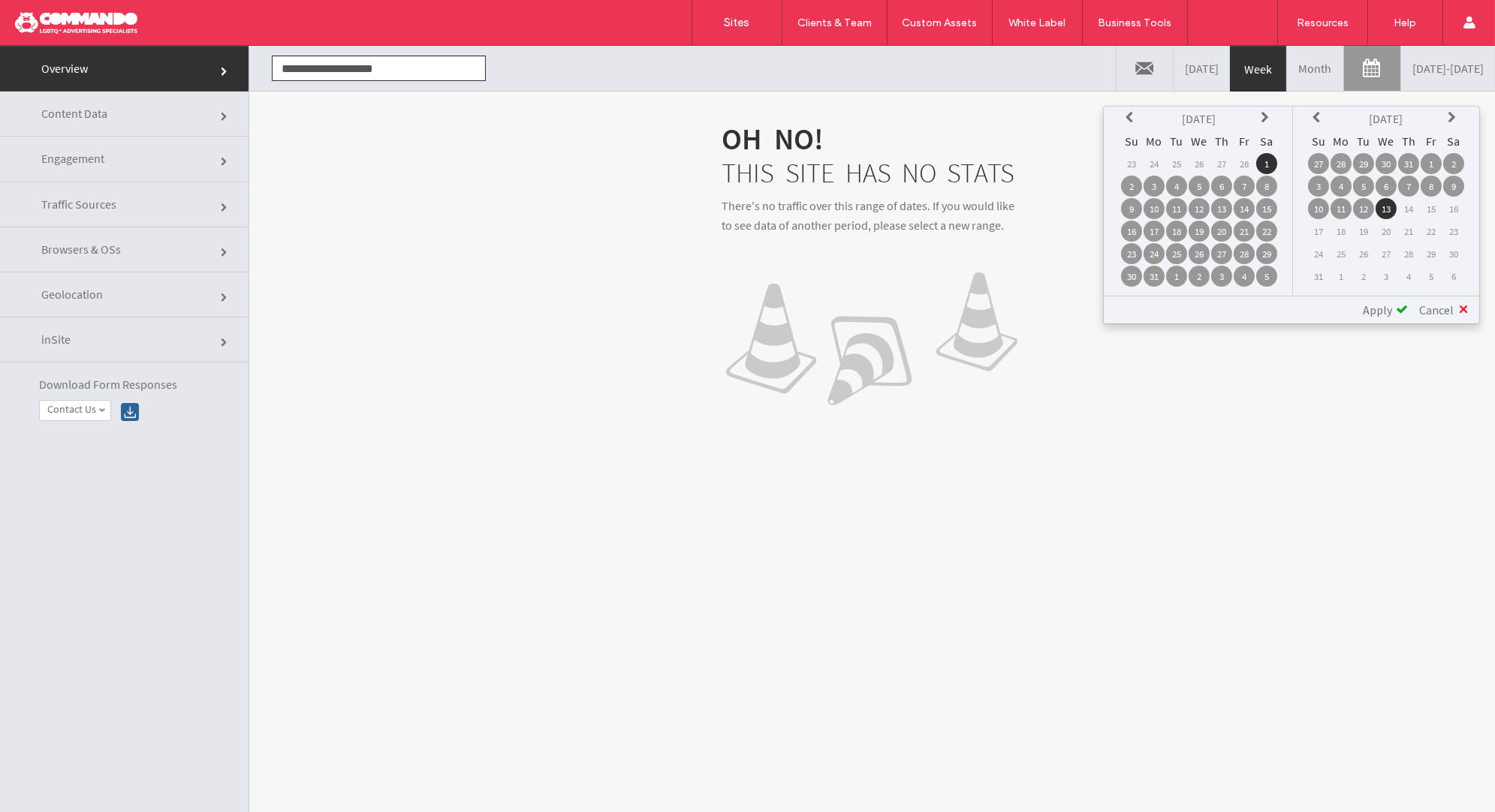
click at [1379, 302] on span "Apply" at bounding box center [1377, 309] width 29 height 15
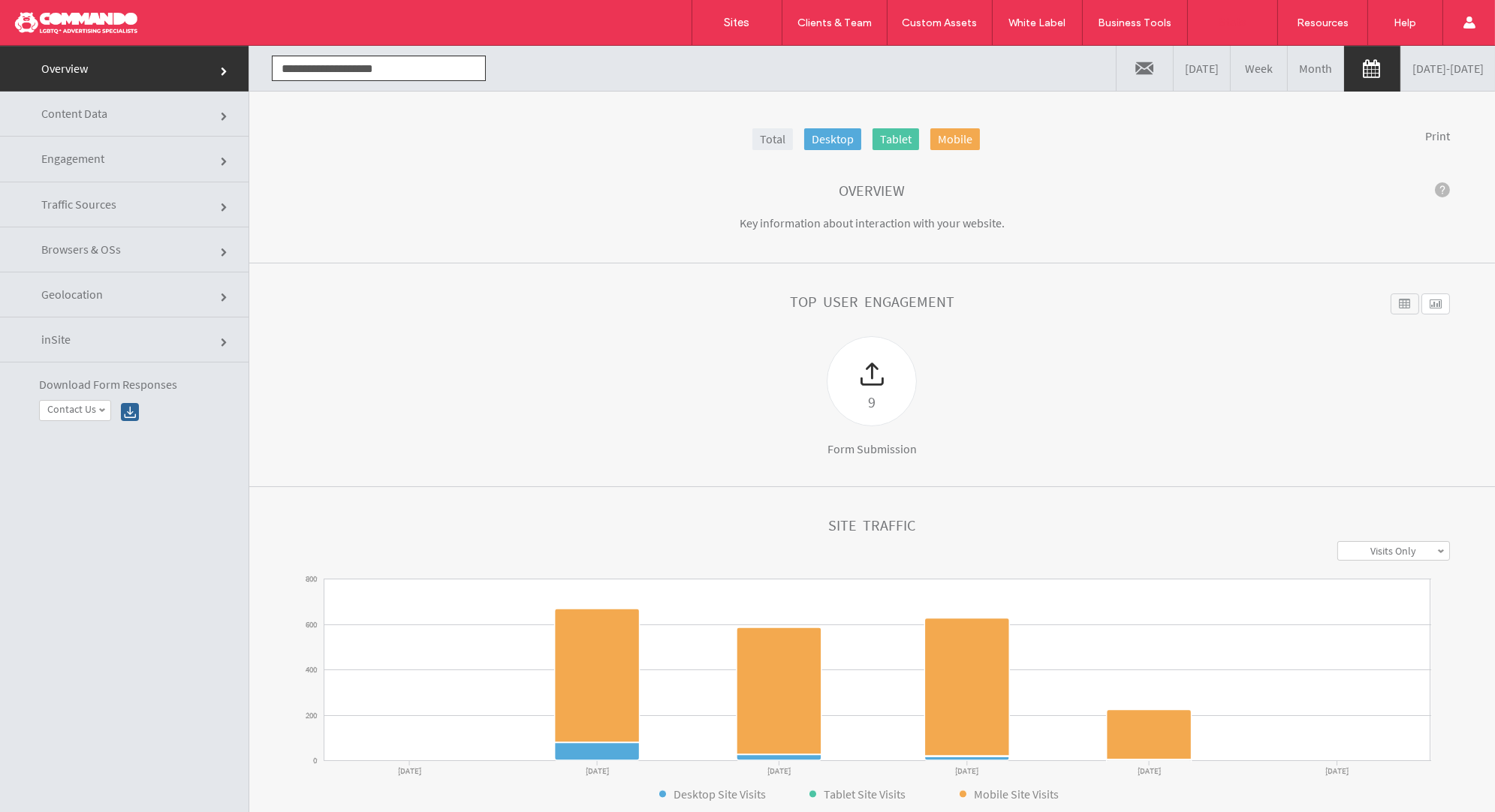
click at [1401, 78] on link "03/01/2025 - 08/13/2025" at bounding box center [1448, 68] width 94 height 45
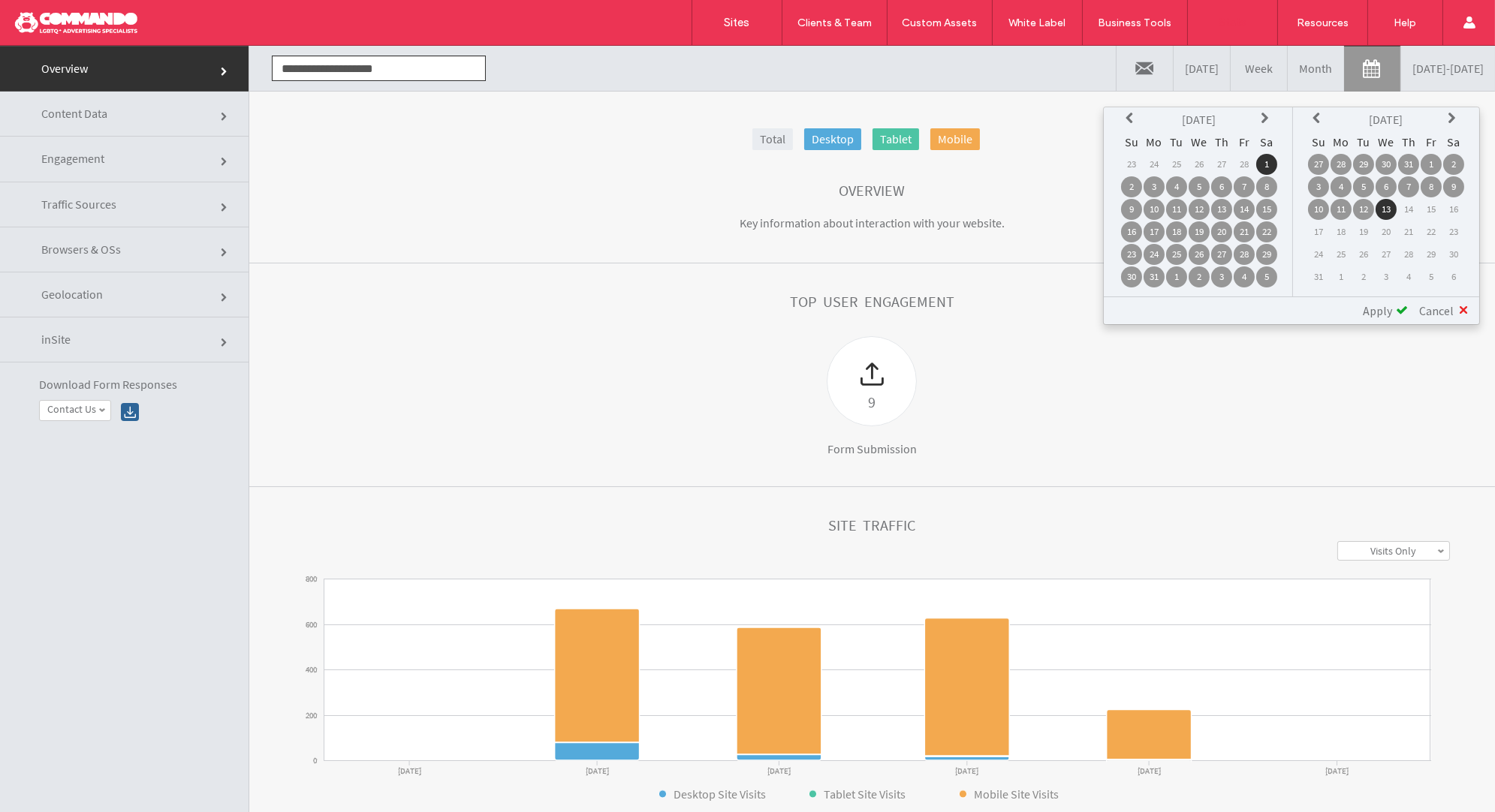
click at [1137, 113] on icon at bounding box center [1131, 118] width 12 height 12
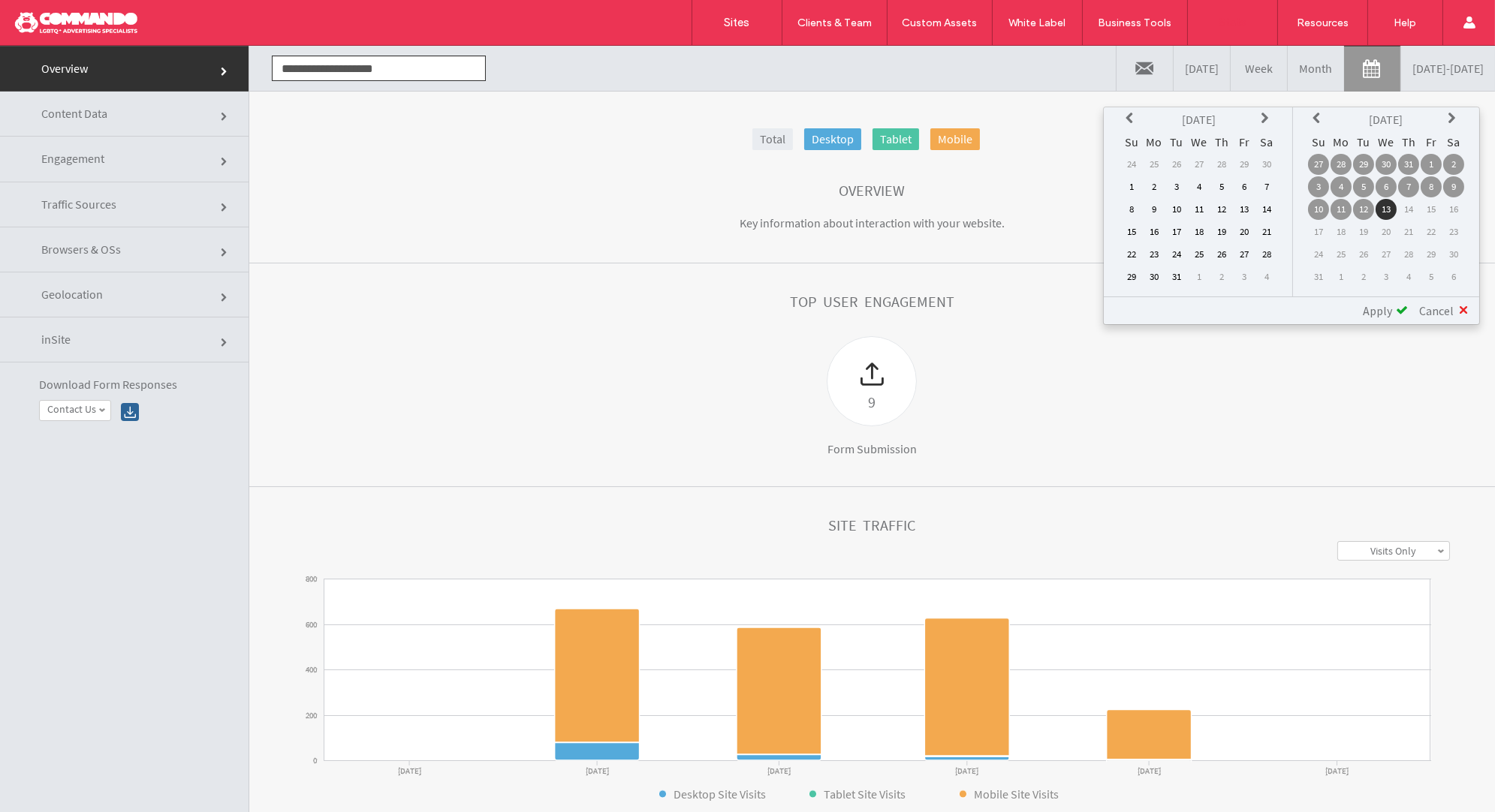
click at [1131, 181] on td "1" at bounding box center [1131, 186] width 21 height 21
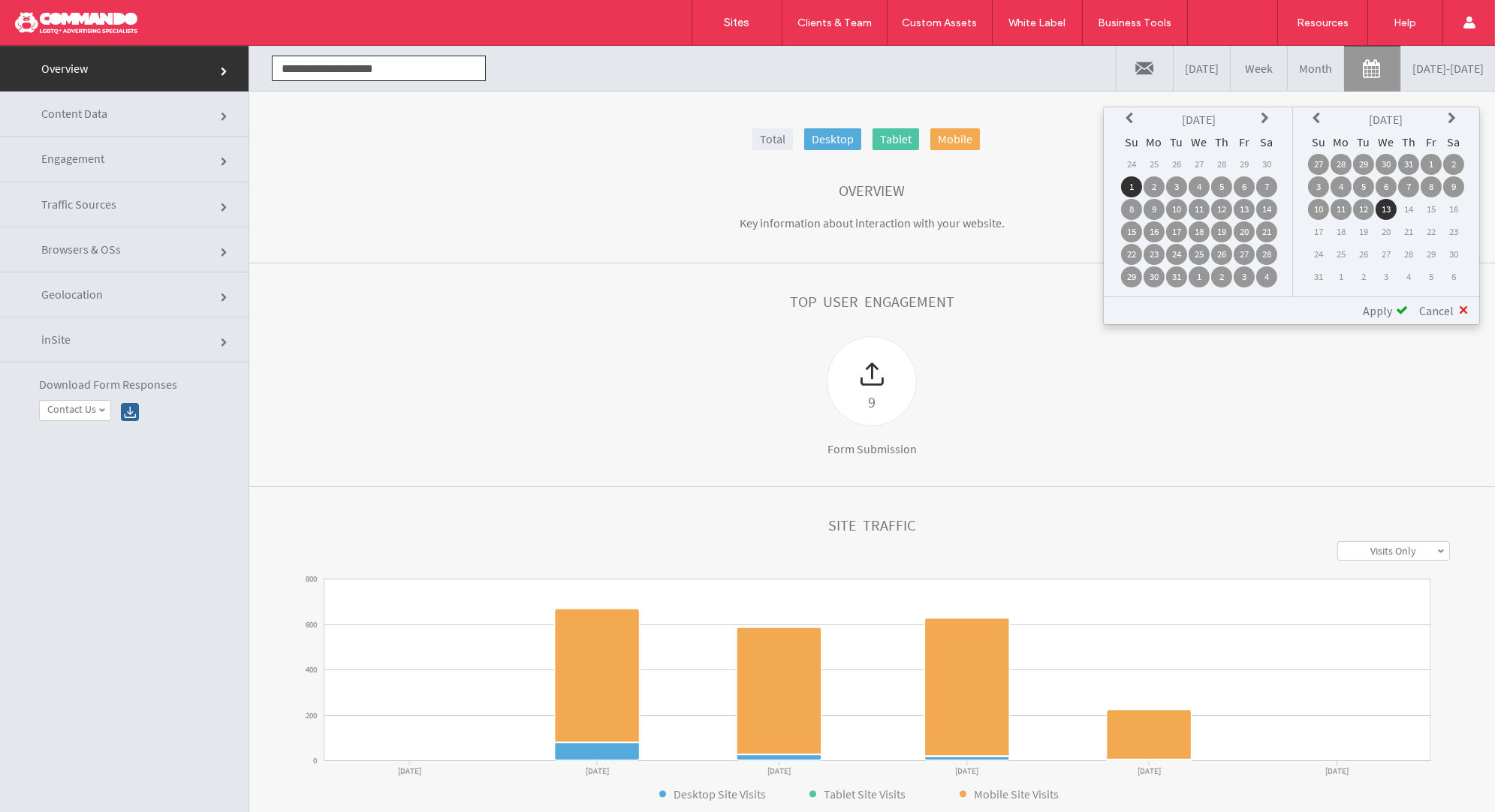
click at [1373, 304] on span "Apply" at bounding box center [1377, 310] width 29 height 15
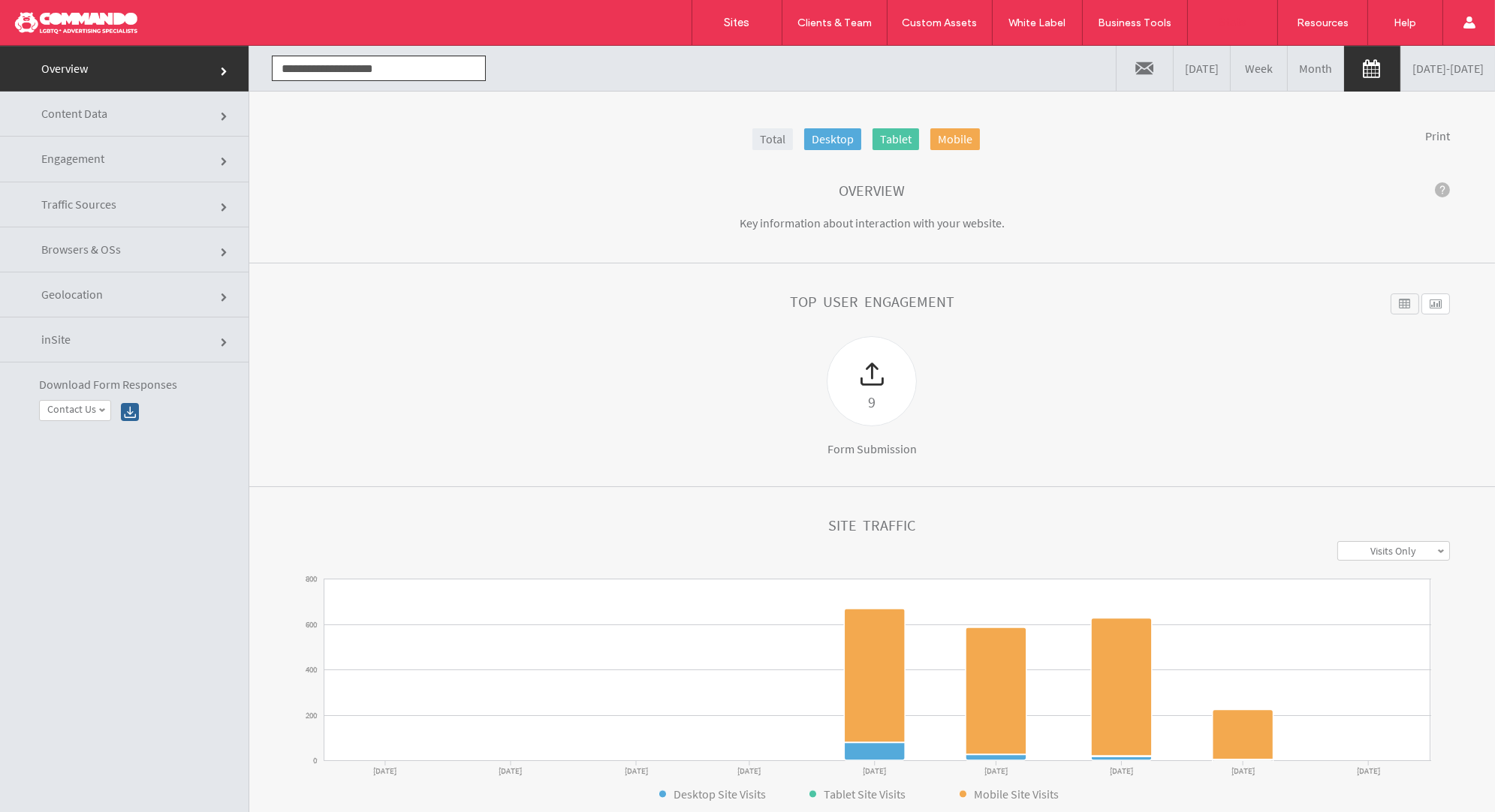
click div
click at [98, 21] on div at bounding box center [97, 22] width 170 height 24
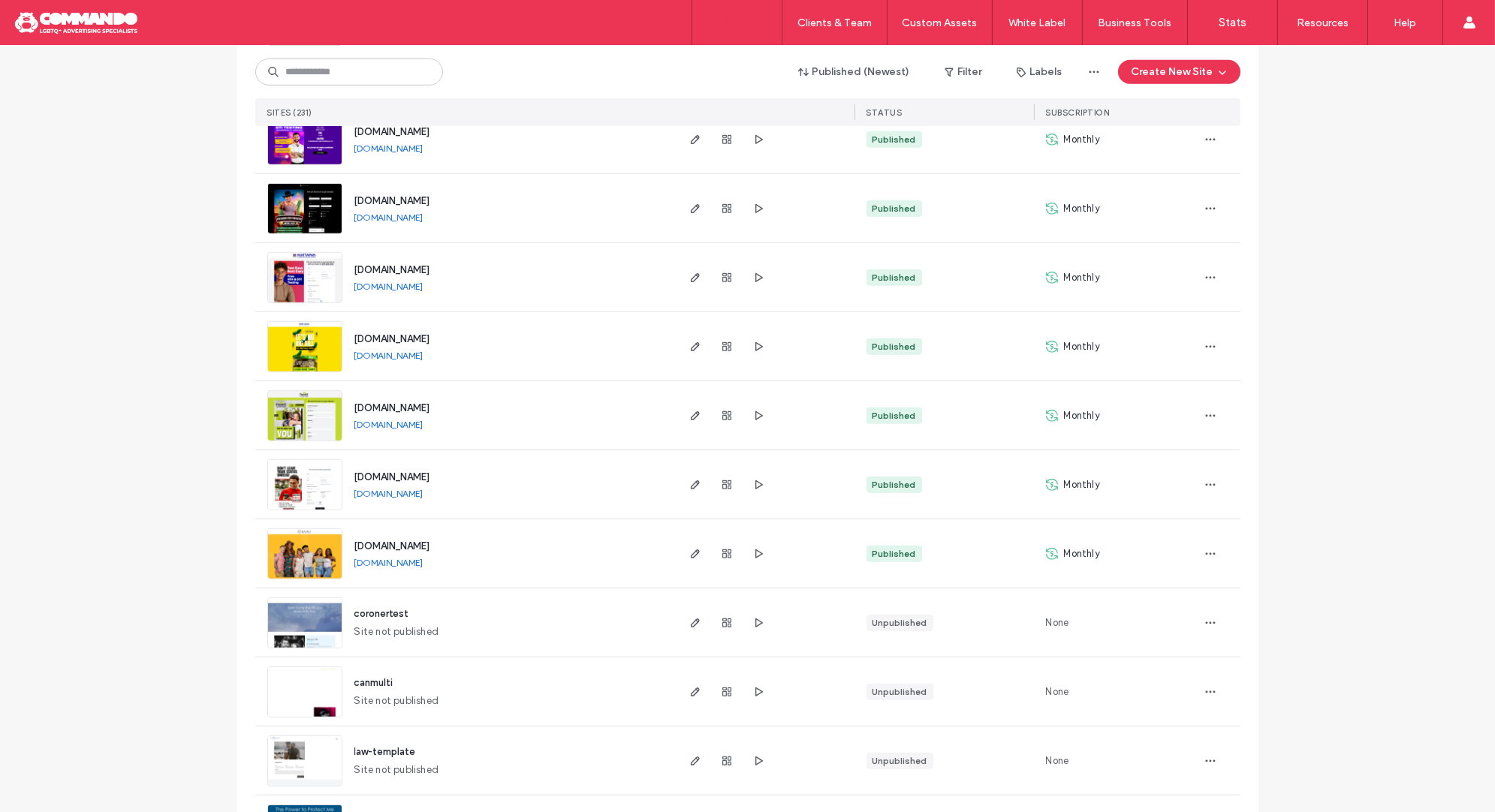
scroll to position [2559, 0]
